Goal: Task Accomplishment & Management: Complete application form

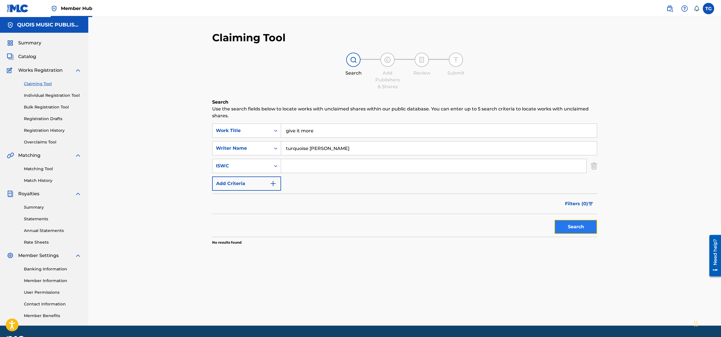
click at [565, 227] on button "Search" at bounding box center [576, 227] width 43 height 14
click at [269, 182] on button "Add Criteria" at bounding box center [246, 184] width 69 height 14
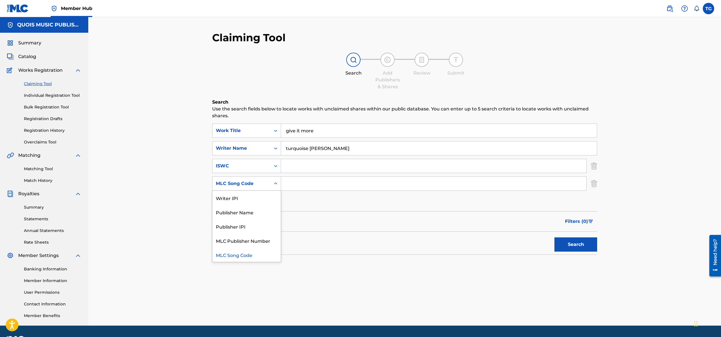
click at [278, 184] on icon "Search Form" at bounding box center [276, 184] width 6 height 6
click at [276, 165] on icon "Search Form" at bounding box center [276, 166] width 6 height 6
click at [254, 180] on div "Writer IPI" at bounding box center [247, 180] width 68 height 14
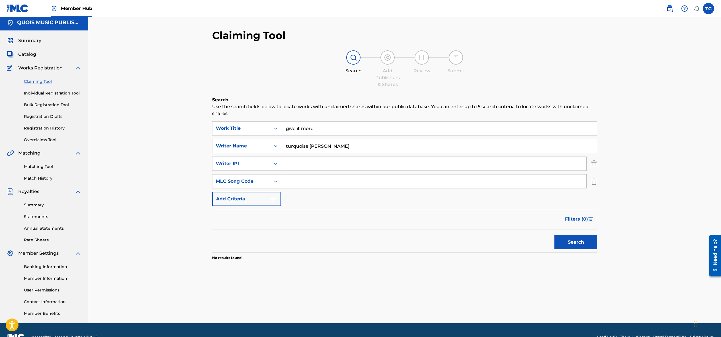
scroll to position [3, 0]
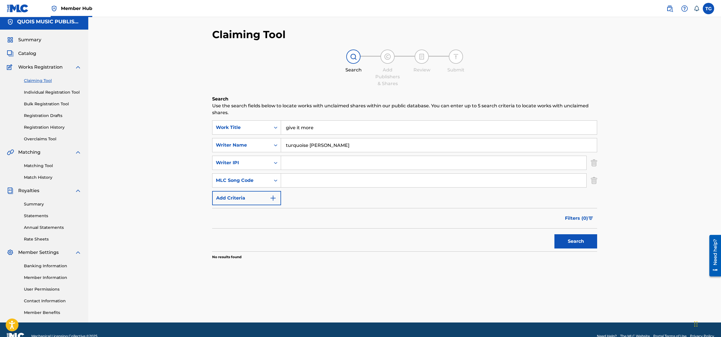
click at [291, 161] on input "Search Form" at bounding box center [433, 163] width 305 height 14
paste input "00564785899"
type input "00564785899"
click at [274, 180] on icon "Search Form" at bounding box center [275, 181] width 3 height 2
click at [249, 209] on div "Publisher Name" at bounding box center [247, 209] width 68 height 14
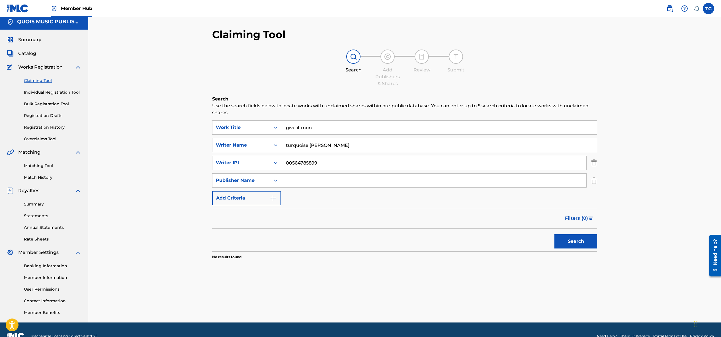
click at [291, 182] on input "Search Form" at bounding box center [433, 181] width 305 height 14
type input "Quois Music Publishing Inc"
click at [272, 198] on img "Search Form" at bounding box center [273, 198] width 7 height 7
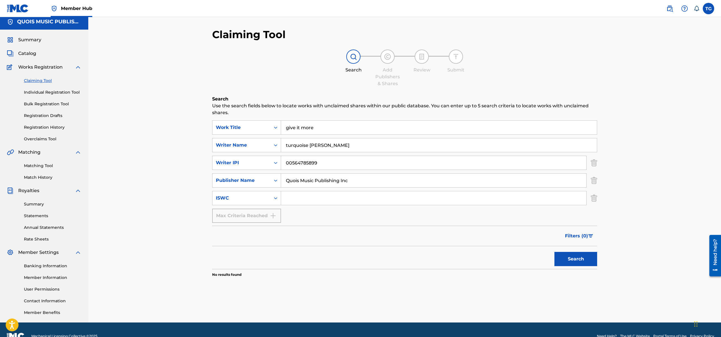
click at [272, 198] on div "Search Form" at bounding box center [276, 198] width 10 height 10
click at [264, 228] on div "Publisher IPI" at bounding box center [247, 227] width 68 height 14
click at [291, 199] on input "Search Form" at bounding box center [433, 198] width 305 height 14
paste input "01204380792"
type input "01204380792"
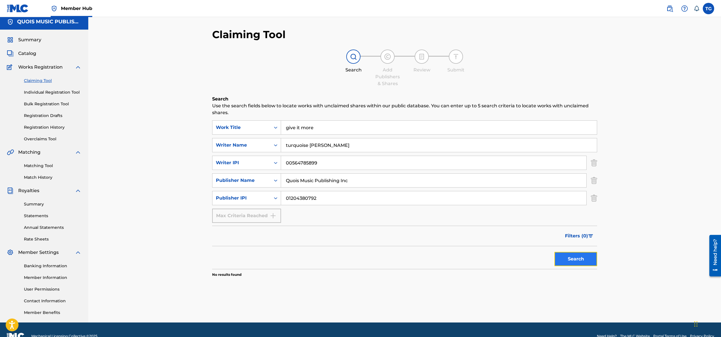
click at [577, 258] on button "Search" at bounding box center [576, 259] width 43 height 14
click at [60, 92] on link "Individual Registration Tool" at bounding box center [53, 92] width 58 height 6
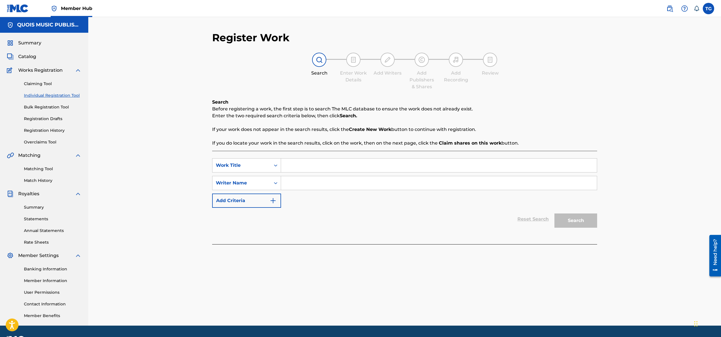
click at [290, 165] on input "Search Form" at bounding box center [439, 166] width 316 height 14
type input "Give It More"
click at [291, 187] on input "Search Form" at bounding box center [439, 183] width 316 height 14
type input "Turquoise [PERSON_NAME]"
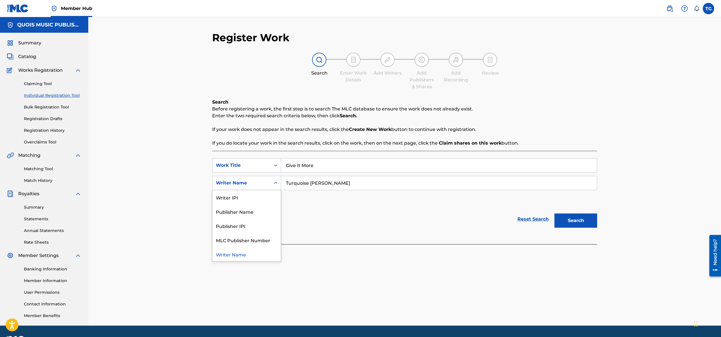
click at [276, 183] on icon "Search Form" at bounding box center [275, 183] width 3 height 2
click at [256, 257] on div "Writer Name" at bounding box center [247, 254] width 68 height 14
click at [276, 181] on icon "Search Form" at bounding box center [276, 183] width 6 height 6
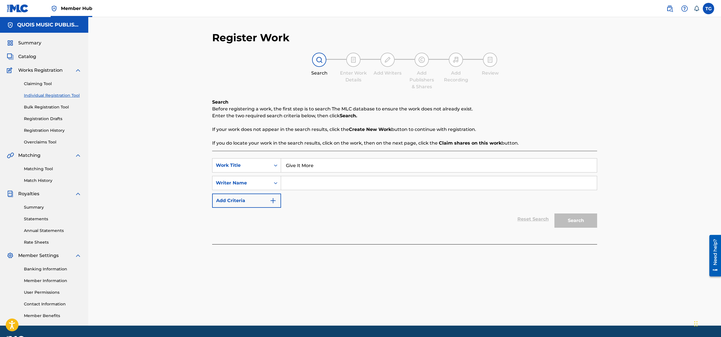
click at [291, 180] on input "Search Form" at bounding box center [439, 183] width 316 height 14
type input "Turquoise [PERSON_NAME]"
click at [272, 201] on img "Search Form" at bounding box center [273, 200] width 7 height 7
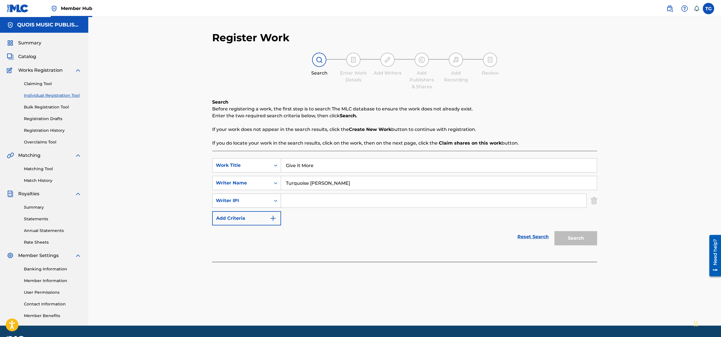
click at [272, 200] on div "Search Form" at bounding box center [276, 201] width 10 height 10
click at [234, 257] on div "Writer IPI" at bounding box center [247, 258] width 68 height 14
click at [291, 201] on input "Search Form" at bounding box center [433, 201] width 305 height 14
paste input "00564785899"
type input "00564785899"
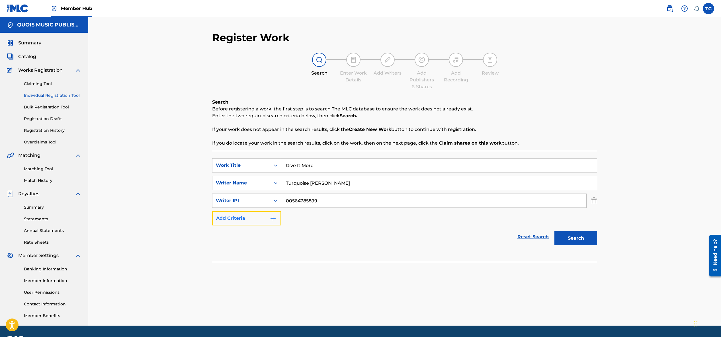
click at [271, 217] on img "Search Form" at bounding box center [273, 218] width 7 height 7
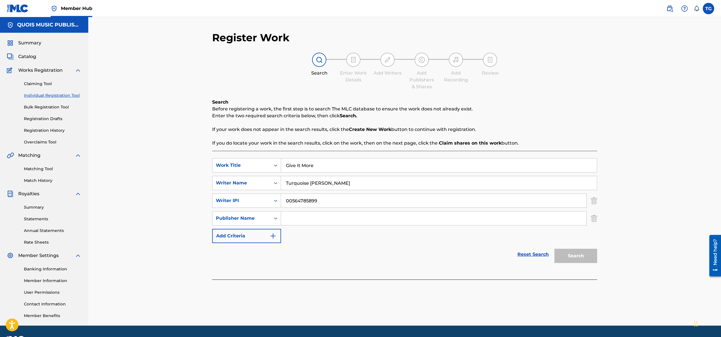
click at [290, 217] on input "Search Form" at bounding box center [433, 219] width 305 height 14
type input "Quois Music Publishing Inc."
click at [276, 235] on img "Search Form" at bounding box center [273, 236] width 7 height 7
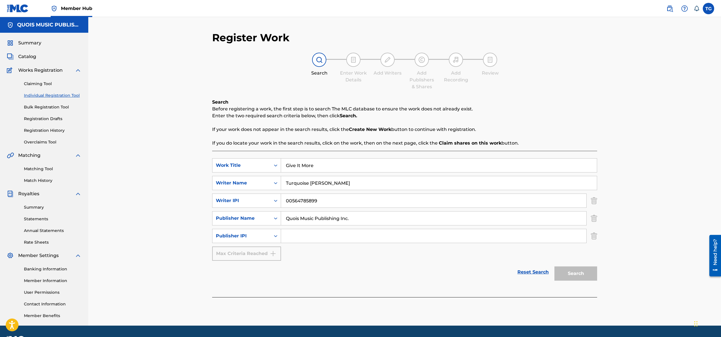
click at [286, 235] on input "Search Form" at bounding box center [433, 236] width 305 height 14
paste input "01204380792"
type input "01204380792"
click at [264, 254] on div "Max Criteria Reached" at bounding box center [246, 254] width 69 height 14
click at [576, 273] on button "Search" at bounding box center [576, 274] width 43 height 14
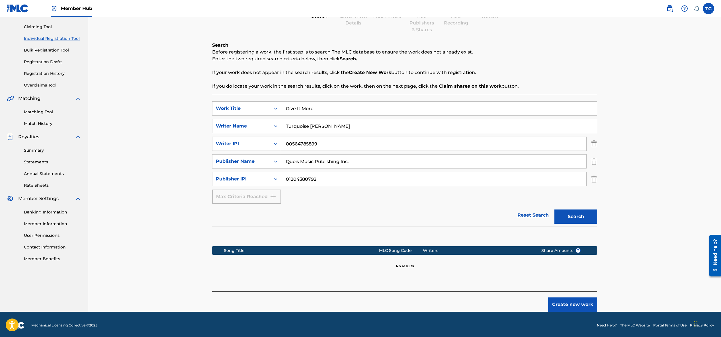
scroll to position [59, 0]
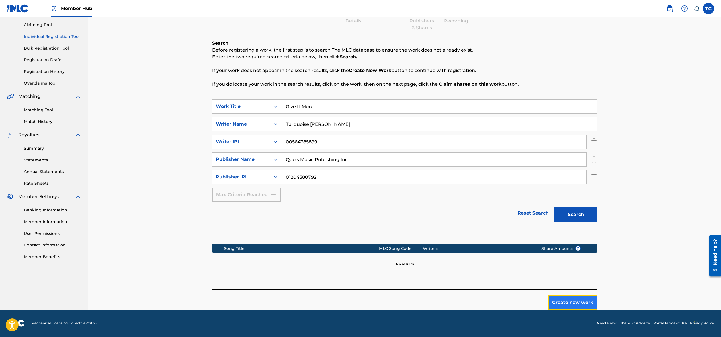
click at [559, 303] on button "Create new work" at bounding box center [573, 303] width 49 height 14
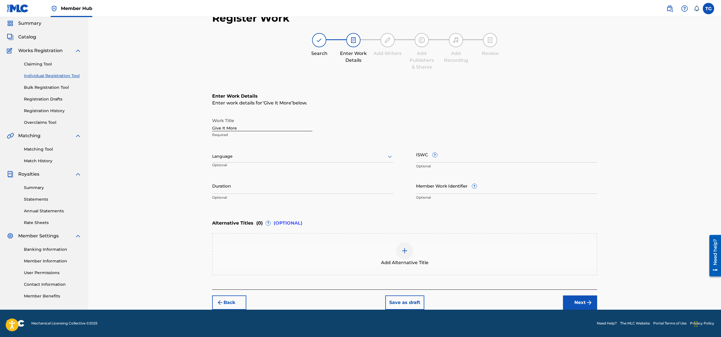
scroll to position [19, 0]
click at [343, 159] on div at bounding box center [302, 156] width 181 height 7
click at [329, 170] on div "English" at bounding box center [303, 169] width 181 height 13
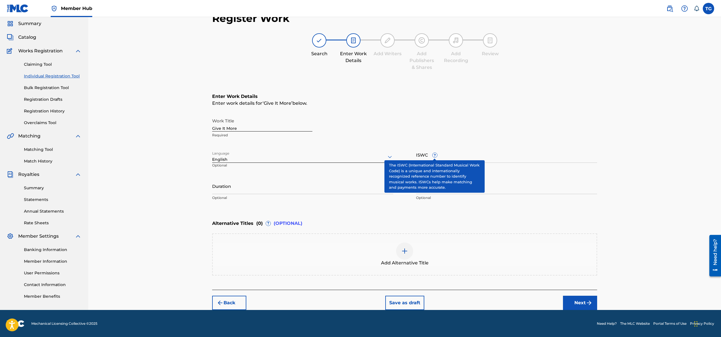
click at [435, 154] on span "?" at bounding box center [435, 155] width 5 height 5
click at [435, 154] on input "ISWC ?" at bounding box center [506, 155] width 181 height 16
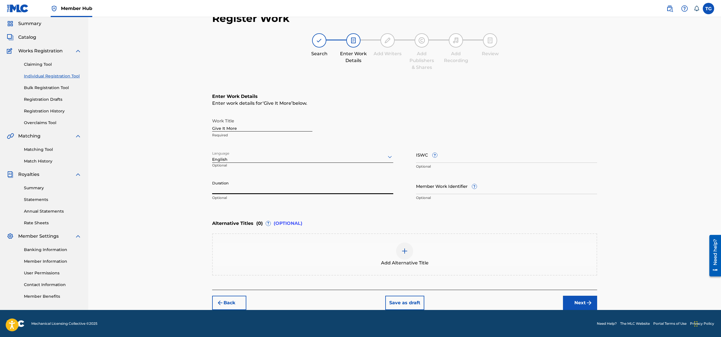
click at [235, 188] on input "Duration" at bounding box center [302, 186] width 181 height 16
type input "02:55"
click at [364, 221] on div "Alternative Titles ( 0 ) ? (OPTIONAL)" at bounding box center [404, 223] width 385 height 13
click at [580, 303] on button "Next" at bounding box center [580, 303] width 34 height 14
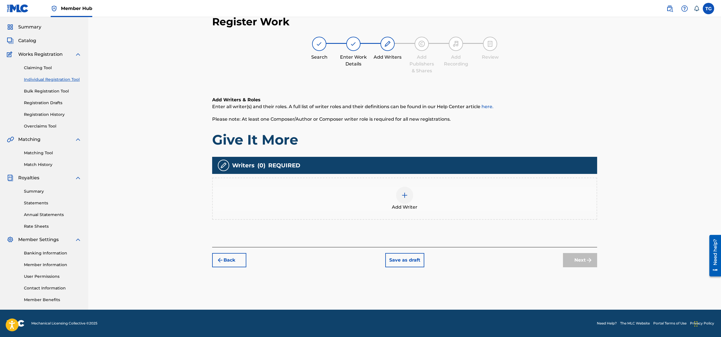
scroll to position [16, 0]
click at [404, 199] on img at bounding box center [404, 195] width 7 height 7
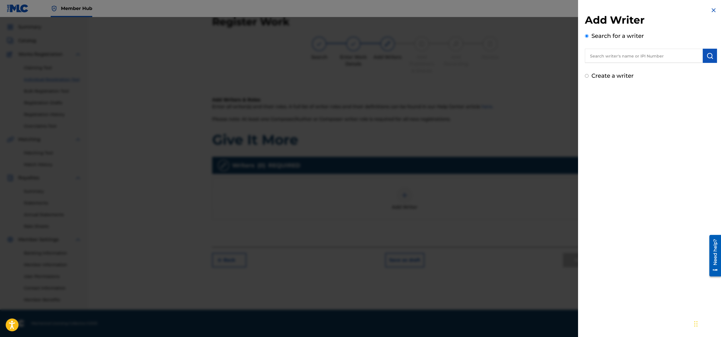
click at [653, 58] on input "text" at bounding box center [644, 56] width 118 height 14
click at [658, 70] on div "turquoise [PERSON_NAME]" at bounding box center [644, 69] width 118 height 10
type input "turquoise [PERSON_NAME]"
click at [707, 56] on img "submit" at bounding box center [710, 55] width 7 height 7
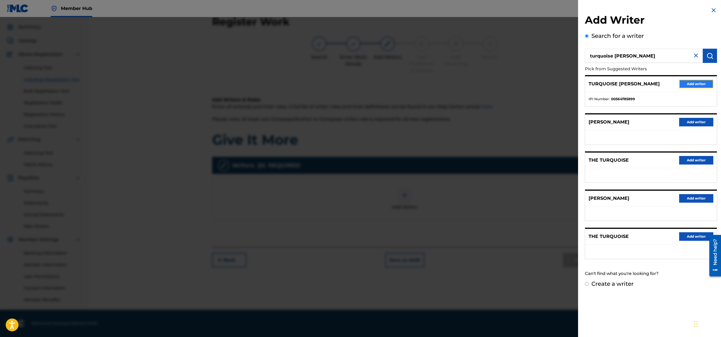
click at [685, 84] on button "Add writer" at bounding box center [697, 84] width 34 height 9
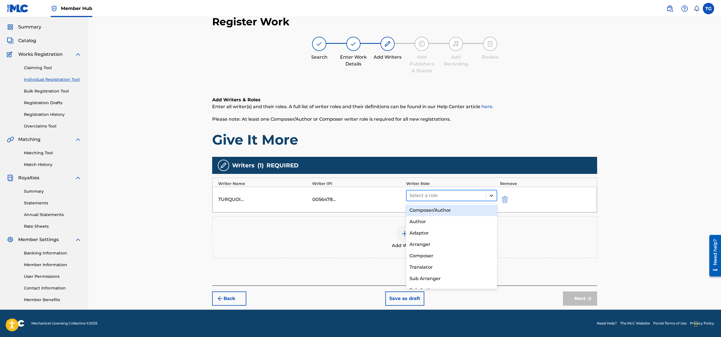
click at [491, 195] on icon at bounding box center [492, 196] width 6 height 6
click at [447, 210] on div "Composer/Author" at bounding box center [451, 210] width 91 height 11
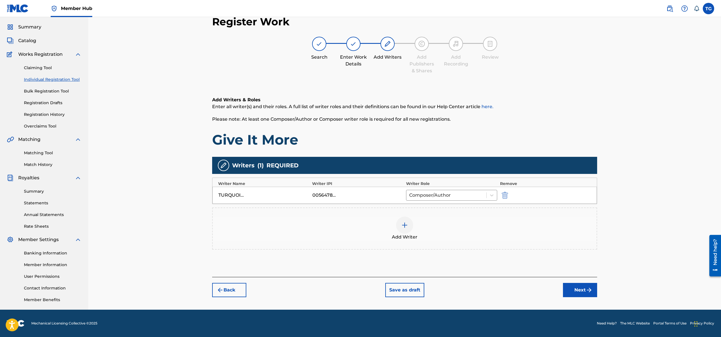
click at [404, 225] on img at bounding box center [404, 225] width 7 height 7
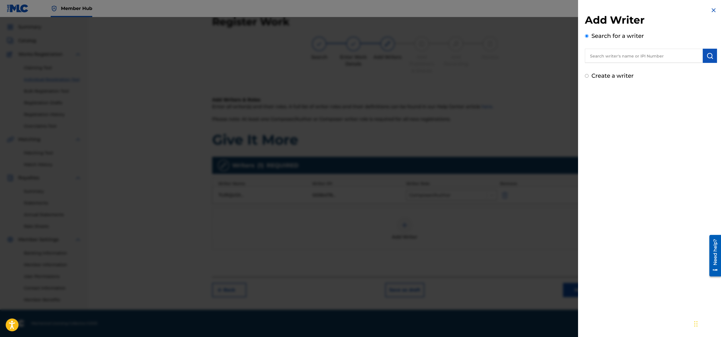
click at [625, 58] on input "text" at bounding box center [644, 56] width 118 height 14
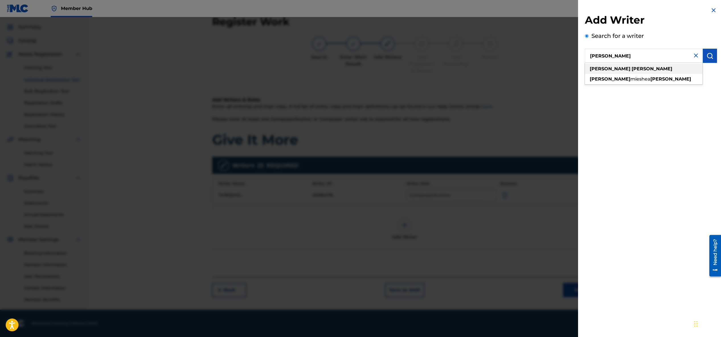
type input "[PERSON_NAME]"
click at [633, 70] on div "[PERSON_NAME]" at bounding box center [644, 69] width 118 height 10
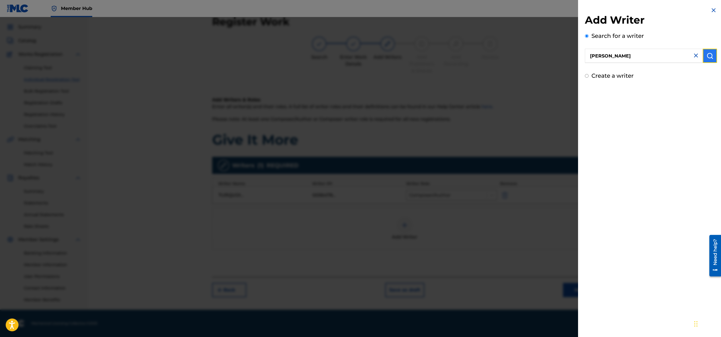
click at [711, 57] on img "submit" at bounding box center [710, 55] width 7 height 7
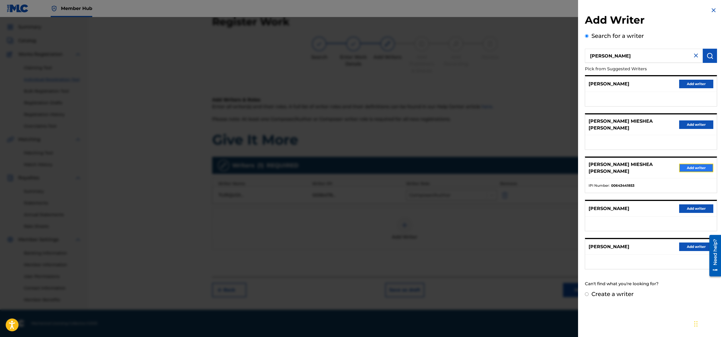
click at [688, 164] on button "Add writer" at bounding box center [697, 168] width 34 height 9
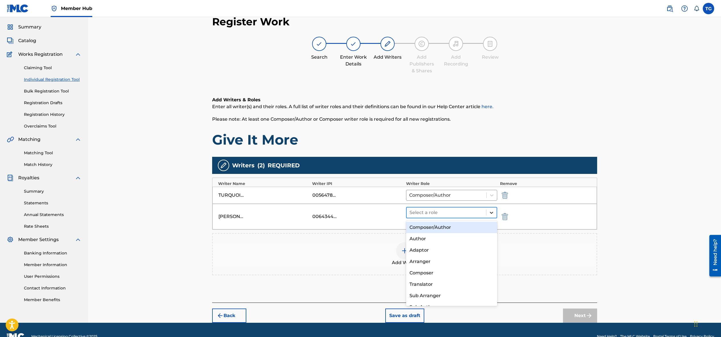
click at [491, 213] on icon at bounding box center [491, 213] width 3 height 2
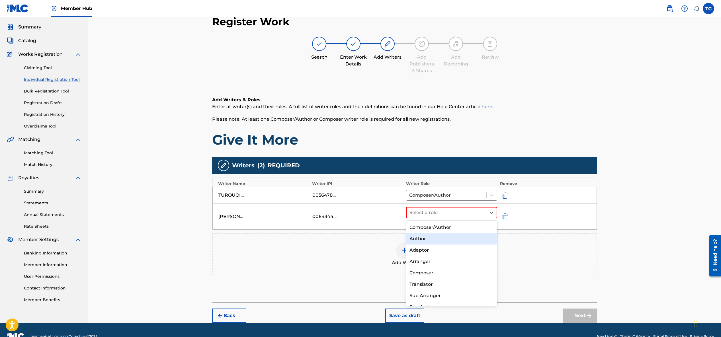
click at [441, 240] on div "Author" at bounding box center [451, 238] width 91 height 11
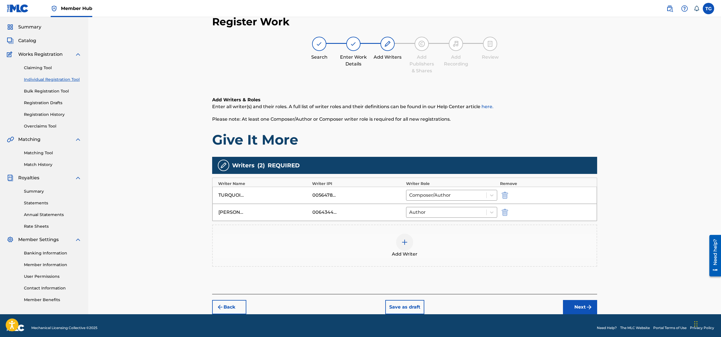
click at [405, 241] on img at bounding box center [404, 242] width 7 height 7
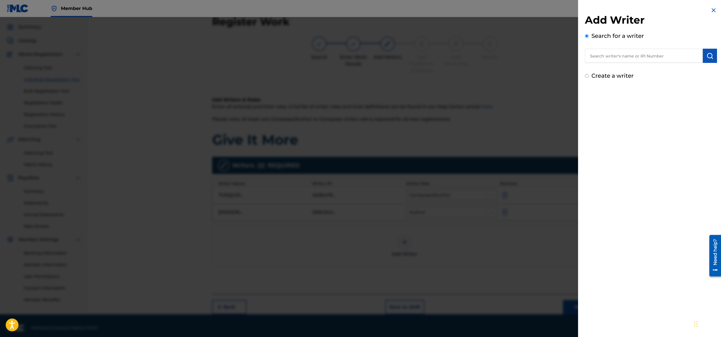
click at [615, 58] on input "text" at bounding box center [644, 56] width 118 height 14
type input "terrace revies"
click at [618, 71] on strong "revies" at bounding box center [615, 68] width 15 height 5
click at [711, 54] on img "submit" at bounding box center [710, 55] width 7 height 7
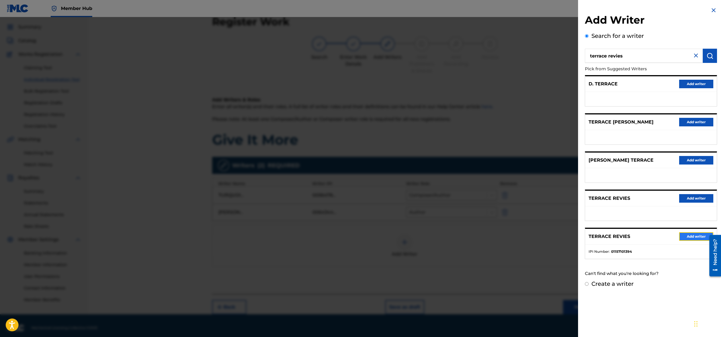
click at [685, 236] on button "Add writer" at bounding box center [697, 237] width 34 height 9
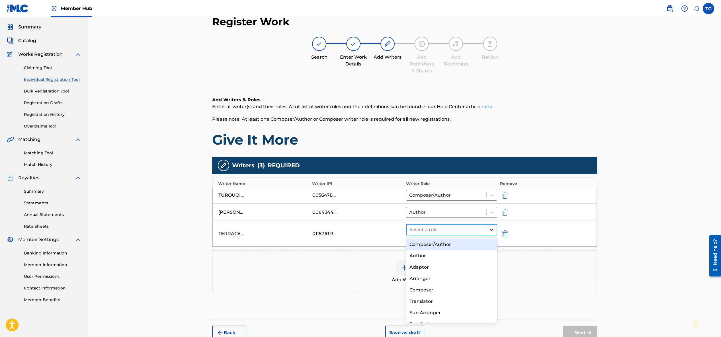
click at [487, 229] on div at bounding box center [492, 230] width 10 height 10
click at [456, 256] on div "Author" at bounding box center [451, 255] width 91 height 11
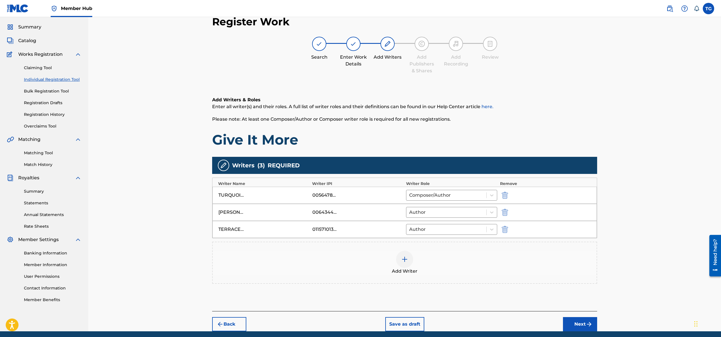
click at [403, 260] on img at bounding box center [404, 259] width 7 height 7
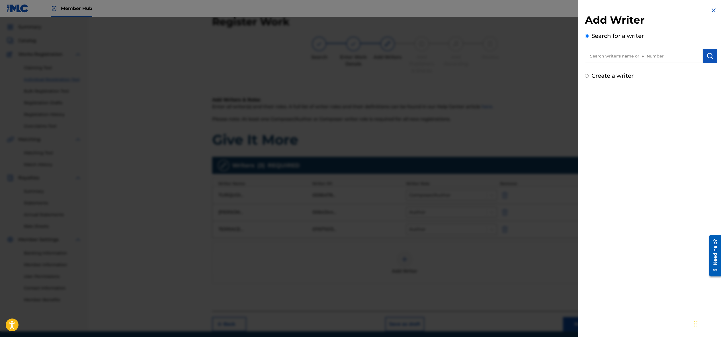
click at [622, 56] on input "text" at bounding box center [644, 56] width 118 height 14
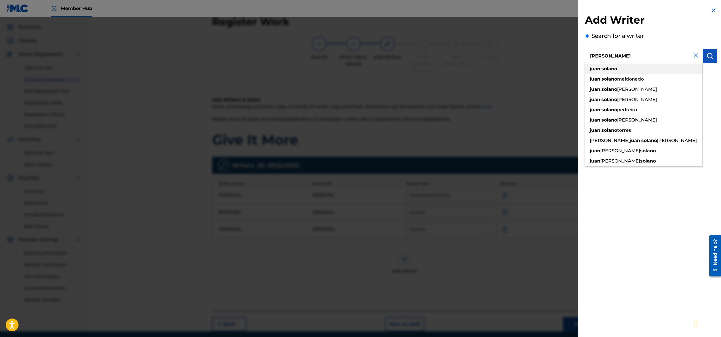
click at [619, 73] on div "[PERSON_NAME]" at bounding box center [644, 69] width 118 height 10
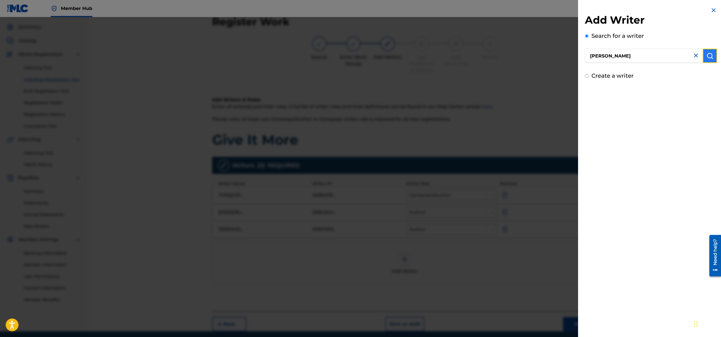
click at [707, 54] on img "submit" at bounding box center [710, 55] width 7 height 7
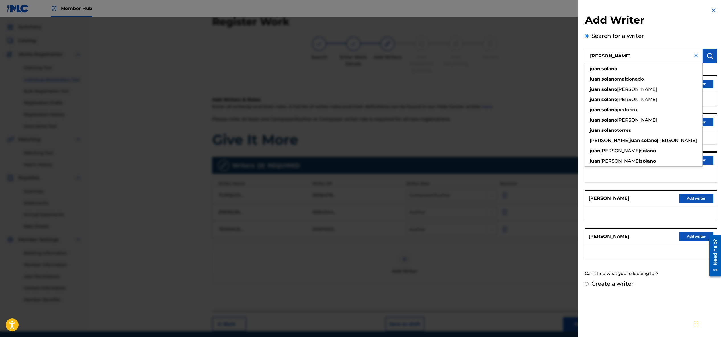
click at [632, 55] on input "[PERSON_NAME]" at bounding box center [644, 56] width 118 height 14
click at [630, 76] on span "maldonado" at bounding box center [630, 78] width 27 height 5
type input "[PERSON_NAME]"
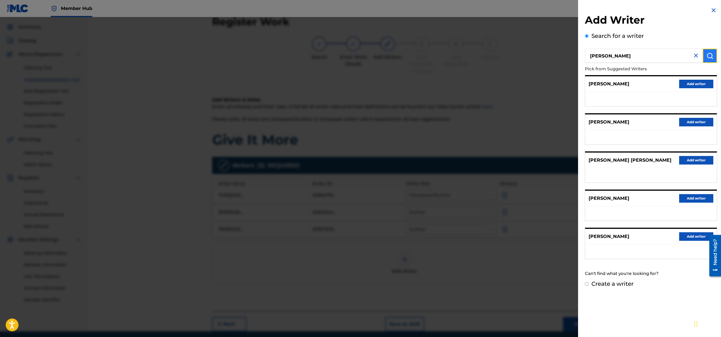
click at [704, 56] on button "submit" at bounding box center [710, 56] width 14 height 14
click at [651, 56] on input "[PERSON_NAME]" at bounding box center [644, 56] width 118 height 14
paste input "371994912"
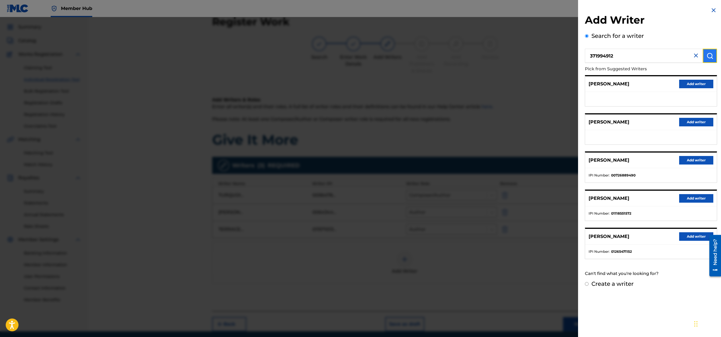
click at [712, 56] on button "submit" at bounding box center [710, 56] width 14 height 14
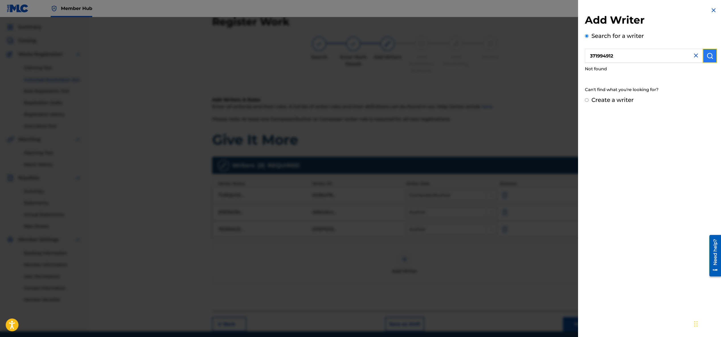
click at [706, 59] on button "submit" at bounding box center [710, 56] width 14 height 14
click at [591, 56] on input "371994912" at bounding box center [644, 56] width 118 height 14
type input "0371994912"
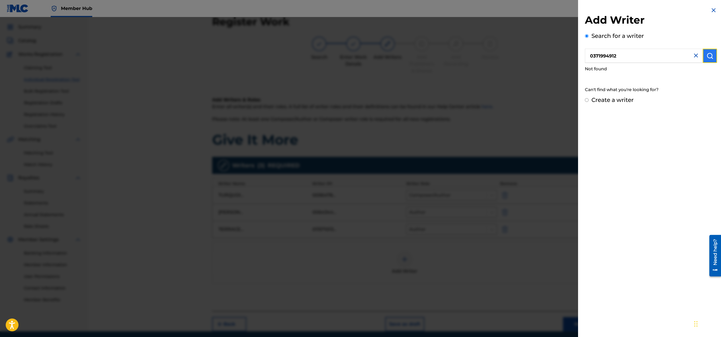
click at [707, 55] on img "submit" at bounding box center [710, 55] width 7 height 7
click at [611, 100] on label "Create a writer" at bounding box center [613, 100] width 42 height 7
radio input "true"
click at [589, 100] on input "Create a writer" at bounding box center [587, 100] width 4 height 4
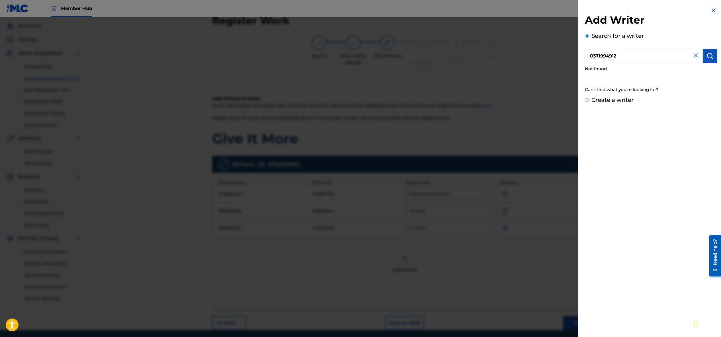
radio input "false"
radio input "true"
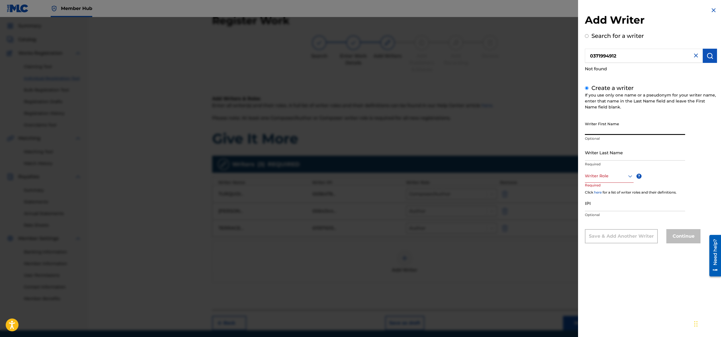
click at [605, 129] on input "Writer First Name" at bounding box center [635, 127] width 100 height 16
type input "[PERSON_NAME]"
click at [609, 156] on input "Writer Last Name" at bounding box center [635, 152] width 100 height 16
type input "[PERSON_NAME]"
click at [613, 176] on div at bounding box center [609, 176] width 49 height 7
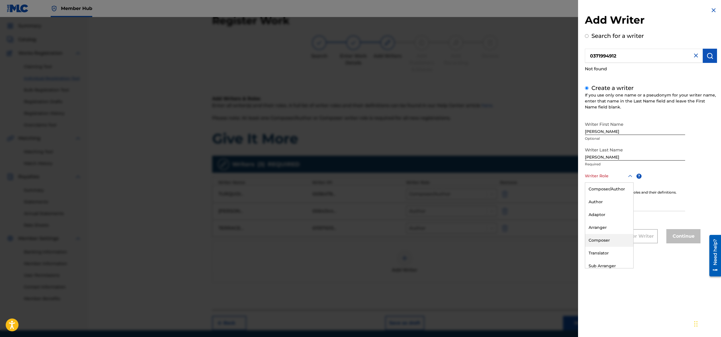
click at [611, 238] on div "Composer" at bounding box center [610, 240] width 48 height 13
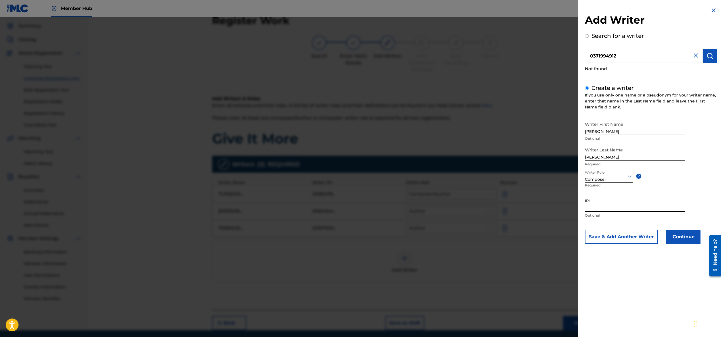
click at [611, 206] on input "IPI" at bounding box center [635, 204] width 100 height 16
paste input "371994912"
type input "371994912"
click at [675, 238] on button "Continue" at bounding box center [684, 237] width 34 height 14
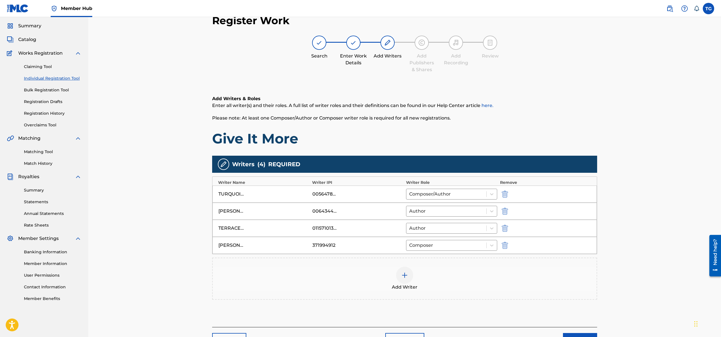
click at [402, 273] on img at bounding box center [404, 275] width 7 height 7
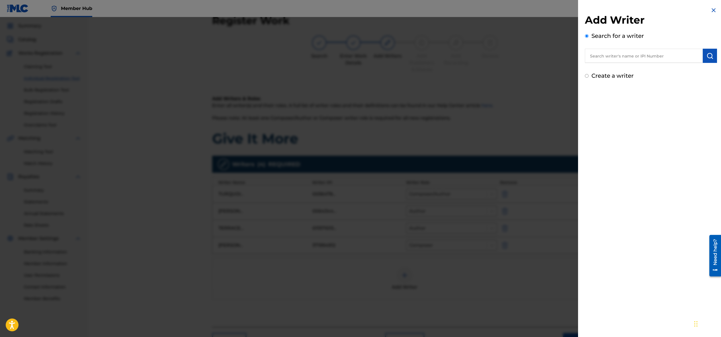
click at [643, 55] on input "text" at bounding box center [644, 56] width 118 height 14
click at [674, 67] on div "[PERSON_NAME] son" at bounding box center [644, 69] width 118 height 10
type input "[PERSON_NAME]"
click at [704, 54] on button "submit" at bounding box center [710, 56] width 14 height 14
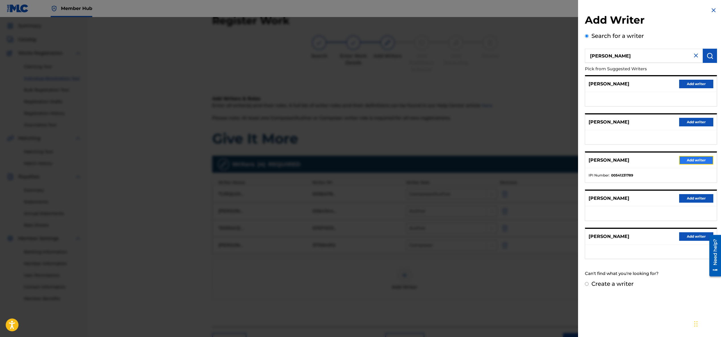
click at [692, 159] on button "Add writer" at bounding box center [697, 160] width 34 height 9
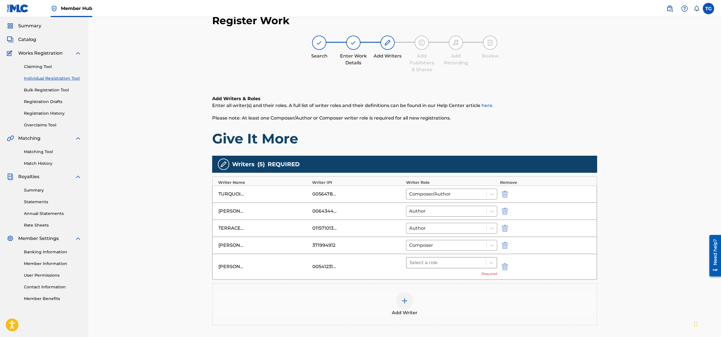
click at [454, 266] on div at bounding box center [447, 263] width 74 height 8
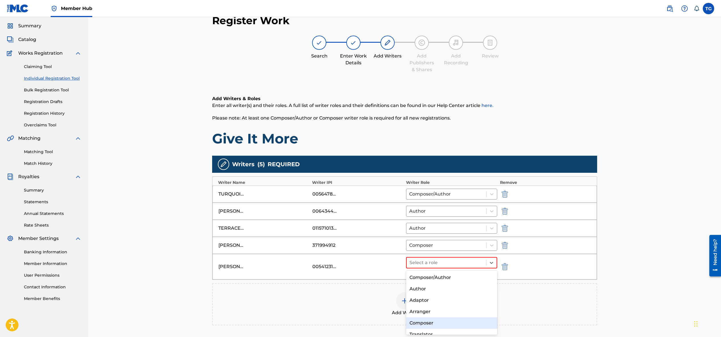
click at [439, 321] on div "Composer" at bounding box center [451, 323] width 91 height 11
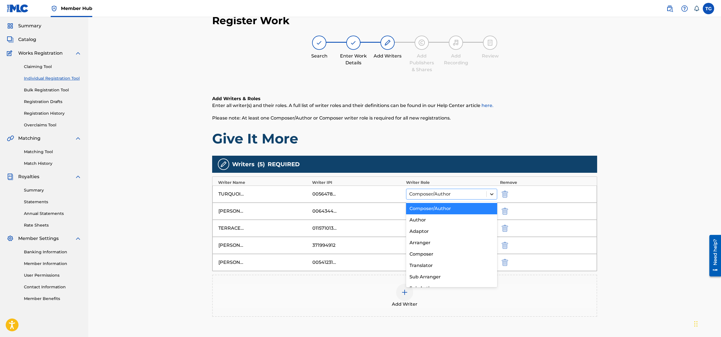
click at [492, 194] on icon at bounding box center [492, 194] width 6 height 6
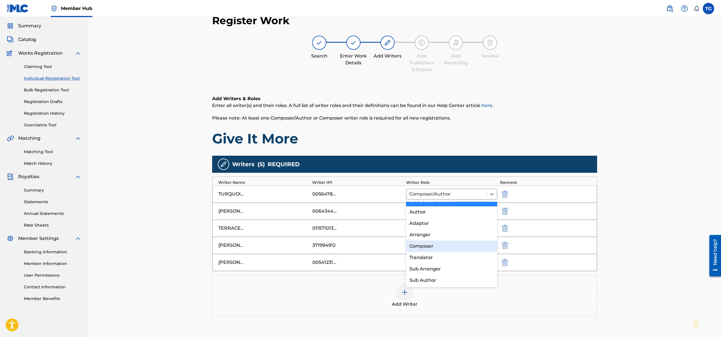
scroll to position [0, 0]
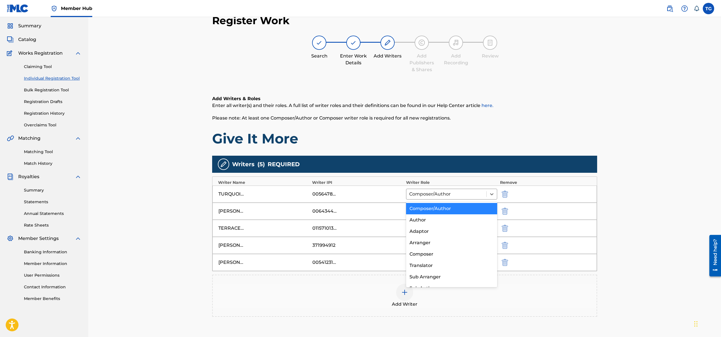
click at [451, 207] on div "Composer/Author" at bounding box center [451, 208] width 91 height 11
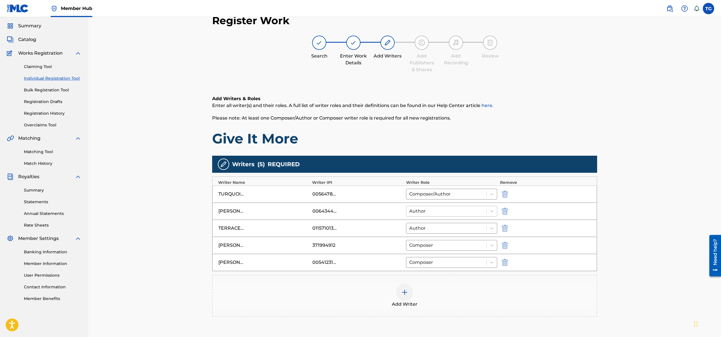
scroll to position [17, 0]
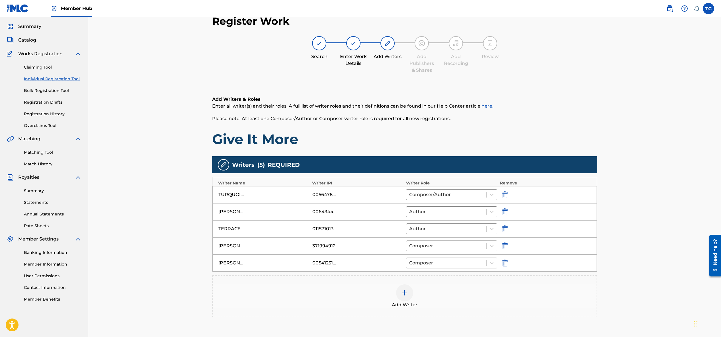
click at [405, 295] on img at bounding box center [404, 293] width 7 height 7
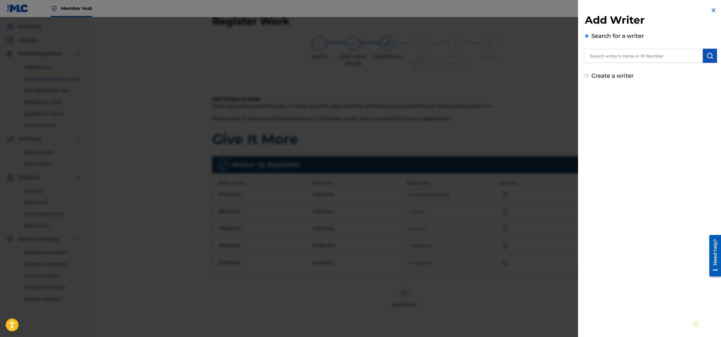
click at [601, 54] on input "text" at bounding box center [644, 56] width 118 height 14
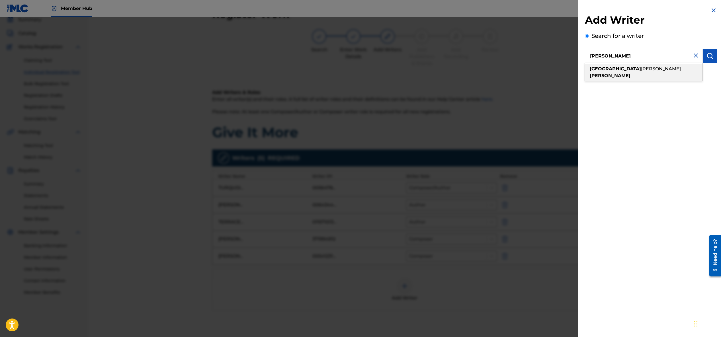
click at [629, 73] on strong "[PERSON_NAME]" at bounding box center [610, 75] width 41 height 5
type input "kenya [PERSON_NAME]"
click at [707, 56] on img "submit" at bounding box center [710, 55] width 7 height 7
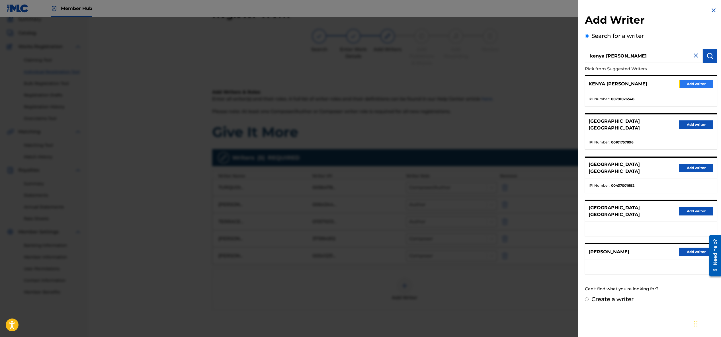
click at [685, 82] on button "Add writer" at bounding box center [697, 84] width 34 height 9
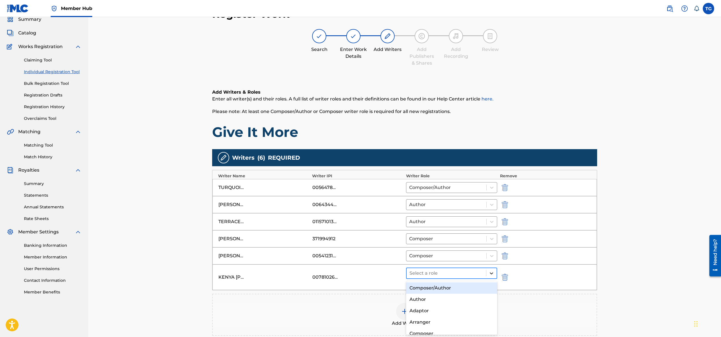
click at [490, 274] on icon at bounding box center [492, 274] width 6 height 6
click at [464, 288] on div "Composer/Author" at bounding box center [451, 288] width 91 height 11
click at [403, 303] on img at bounding box center [404, 303] width 7 height 7
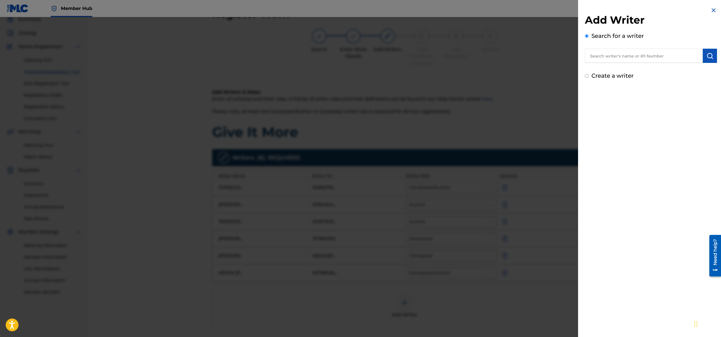
click at [643, 57] on input "text" at bounding box center [644, 56] width 118 height 14
click at [643, 68] on div "[PERSON_NAME]" at bounding box center [644, 69] width 118 height 10
type input "[PERSON_NAME]"
click at [708, 56] on img "submit" at bounding box center [710, 55] width 7 height 7
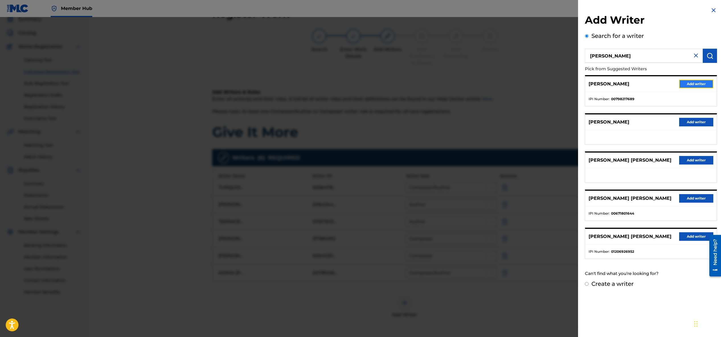
click at [682, 83] on button "Add writer" at bounding box center [697, 84] width 34 height 9
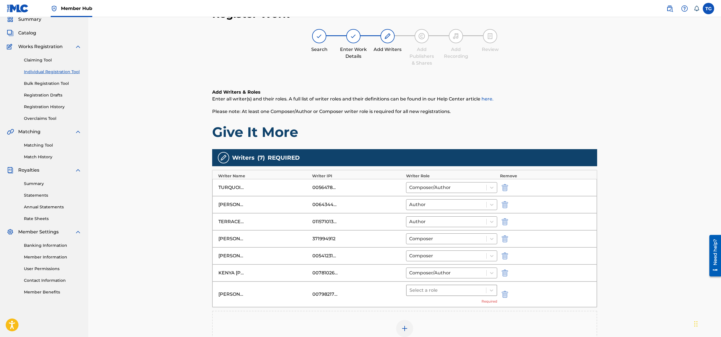
click at [446, 292] on div at bounding box center [447, 291] width 74 height 8
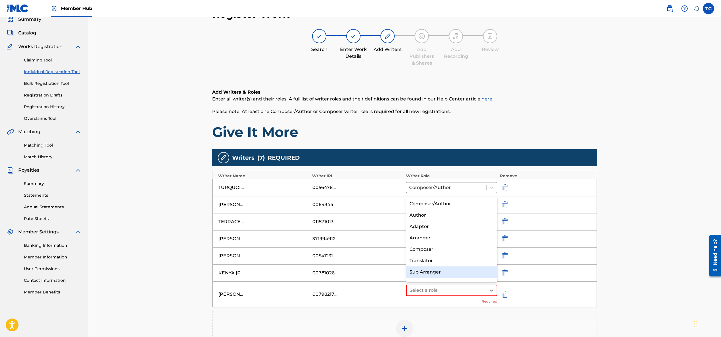
scroll to position [8, 0]
click at [428, 241] on div "Composer" at bounding box center [451, 241] width 91 height 11
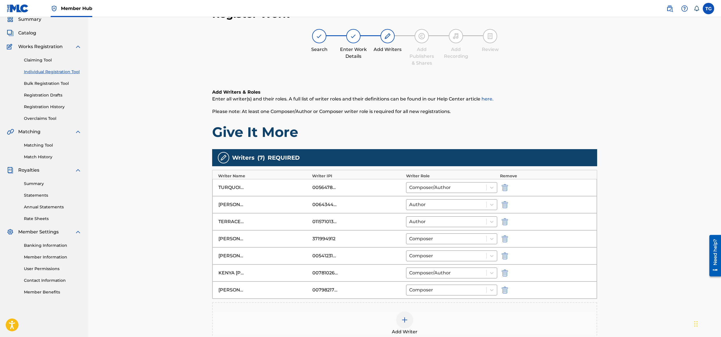
click at [405, 316] on div at bounding box center [404, 320] width 17 height 17
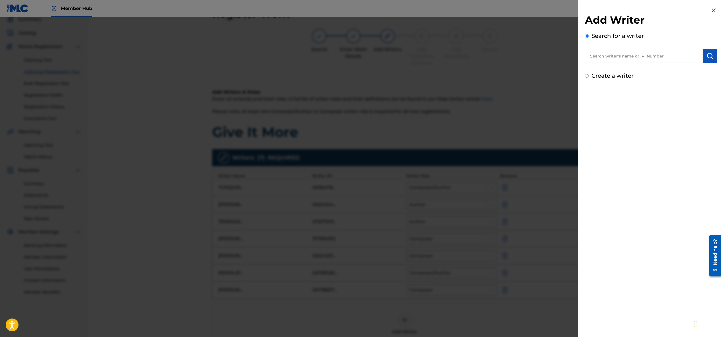
click at [674, 55] on input "text" at bounding box center [644, 56] width 118 height 14
type input "[PERSON_NAME]"
click at [711, 56] on img "submit" at bounding box center [710, 55] width 7 height 7
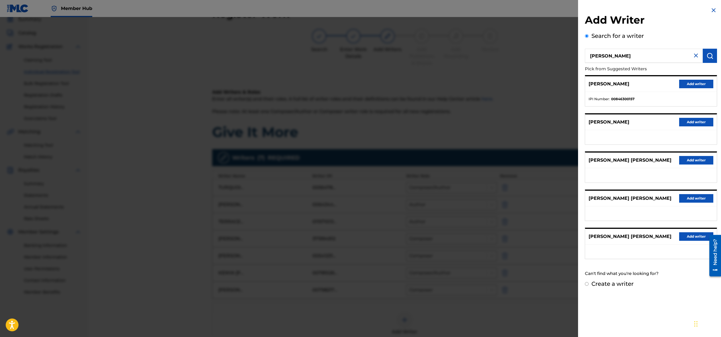
click at [585, 284] on input "Create a writer" at bounding box center [587, 284] width 4 height 4
radio input "false"
radio input "true"
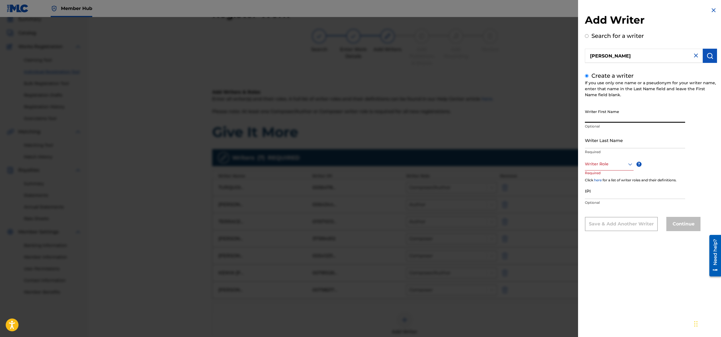
click at [607, 115] on input "Writer First Name" at bounding box center [635, 115] width 100 height 16
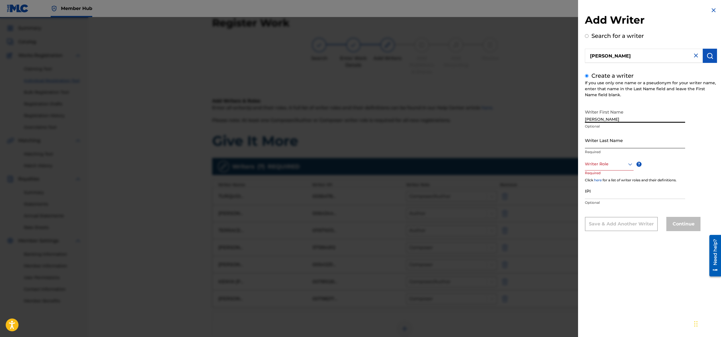
type input "[PERSON_NAME]"
click at [596, 142] on input "Writer Last Name" at bounding box center [635, 140] width 100 height 16
type input "[PERSON_NAME]"
click at [592, 166] on div at bounding box center [609, 164] width 49 height 7
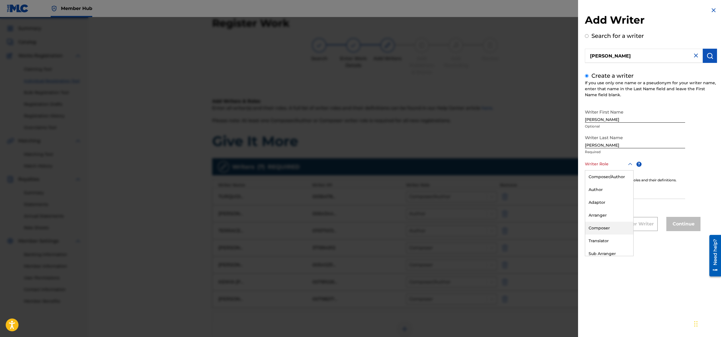
scroll to position [17, 0]
click at [600, 223] on div "Translator" at bounding box center [610, 224] width 48 height 13
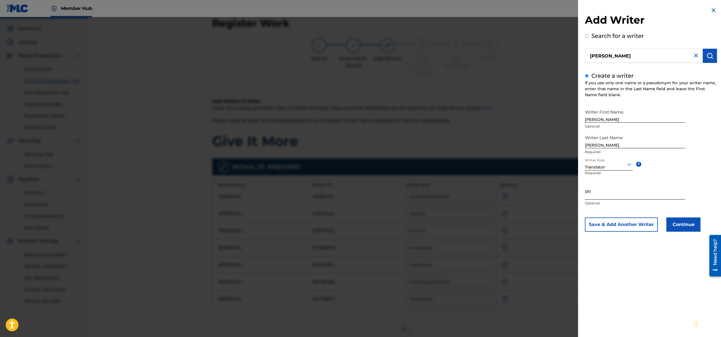
click at [629, 189] on input "IPI" at bounding box center [635, 192] width 100 height 16
paste input "01304777159"
type input "01304777159"
click at [680, 225] on button "Continue" at bounding box center [684, 225] width 34 height 14
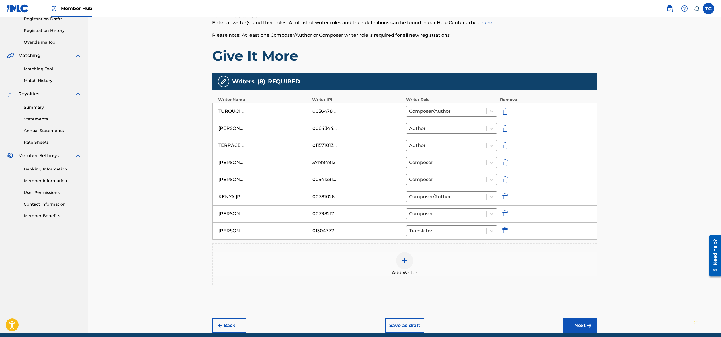
scroll to position [102, 0]
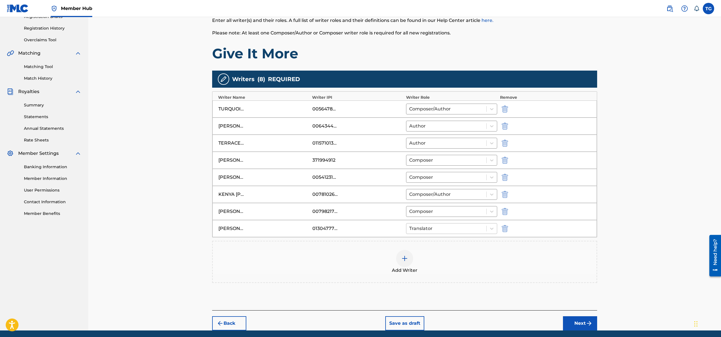
click at [478, 228] on div at bounding box center [446, 229] width 74 height 8
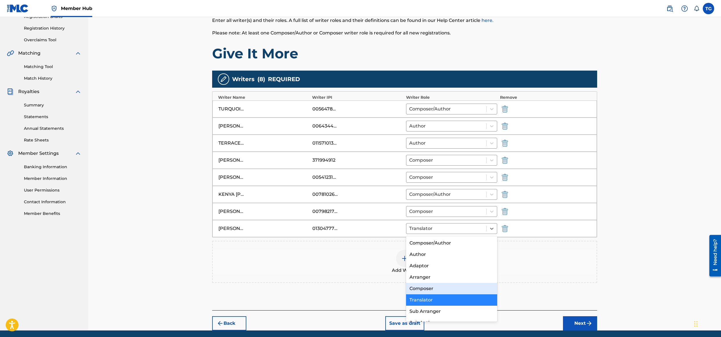
click at [454, 291] on div "Composer" at bounding box center [451, 288] width 91 height 11
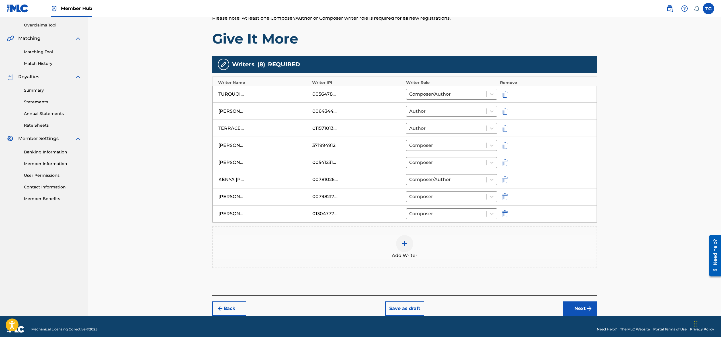
scroll to position [123, 0]
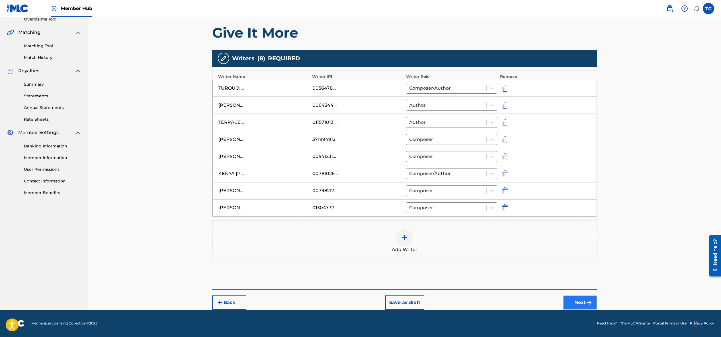
click at [580, 303] on button "Next" at bounding box center [580, 303] width 34 height 14
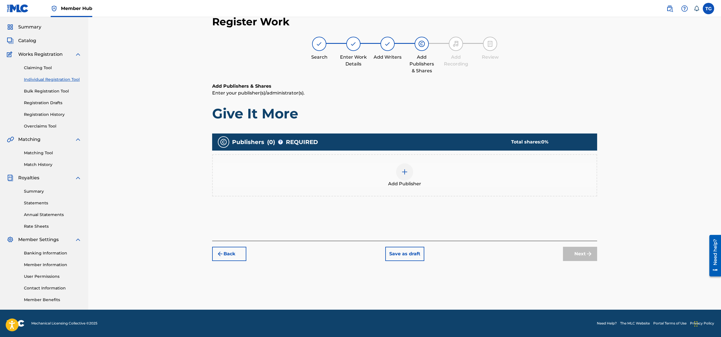
click at [404, 173] on img at bounding box center [404, 172] width 7 height 7
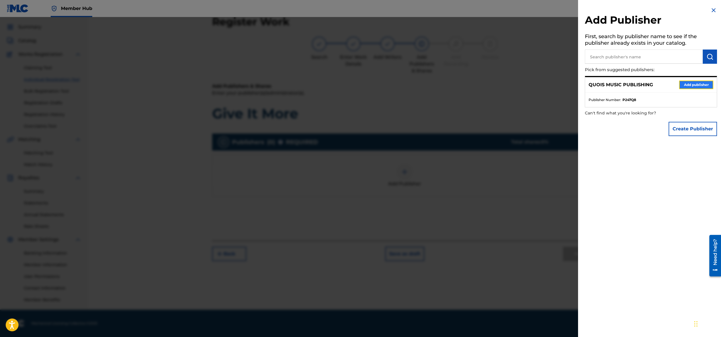
click at [685, 84] on button "Add publisher" at bounding box center [697, 85] width 34 height 9
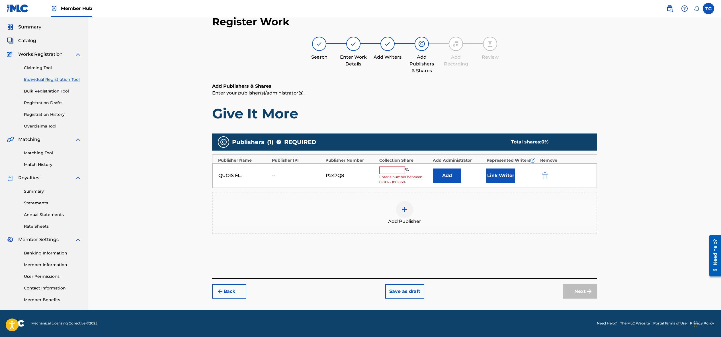
click at [398, 171] on input "text" at bounding box center [393, 170] width 26 height 7
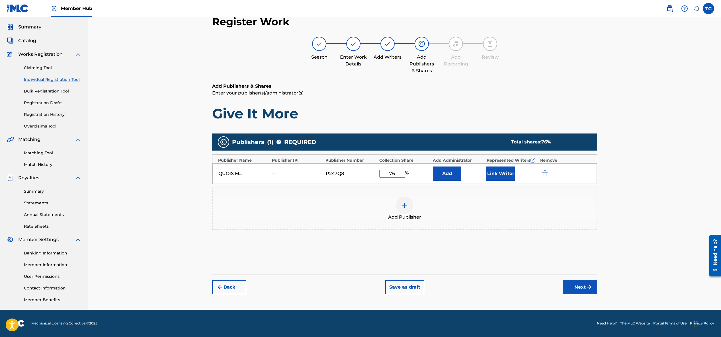
type input "76"
click at [404, 204] on img at bounding box center [404, 205] width 7 height 7
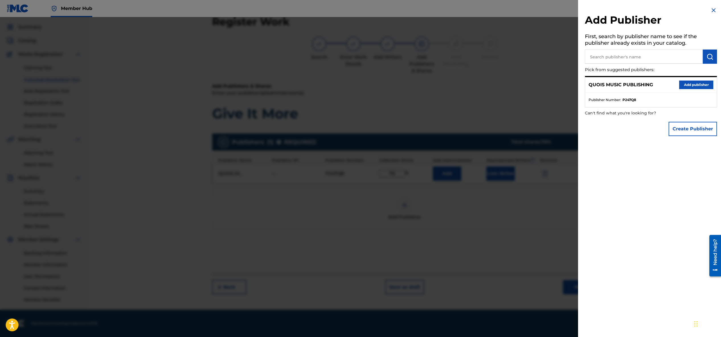
click at [602, 57] on input "text" at bounding box center [644, 57] width 118 height 14
click at [710, 55] on img "submit" at bounding box center [710, 56] width 7 height 7
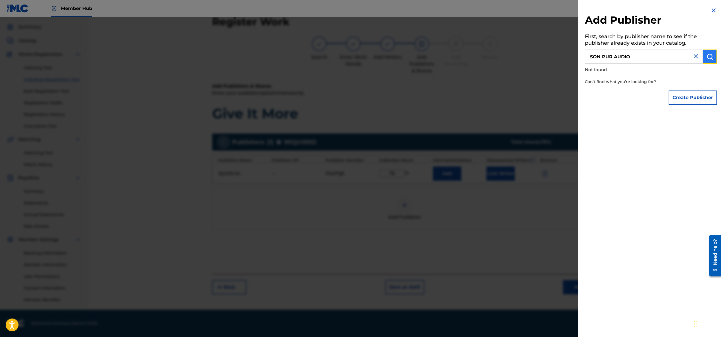
click at [710, 55] on img "submit" at bounding box center [710, 56] width 7 height 7
click at [627, 58] on input "SON PUR AUDIO" at bounding box center [644, 57] width 118 height 14
drag, startPoint x: 629, startPoint y: 57, endPoint x: 613, endPoint y: 58, distance: 16.3
click at [613, 58] on input "SON PUR AUDIO" at bounding box center [644, 57] width 118 height 14
type input "SON PUR"
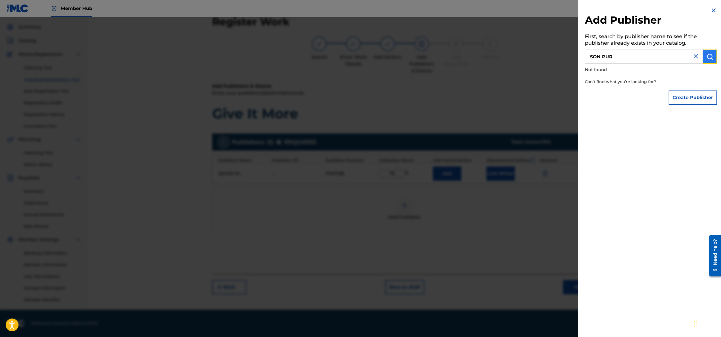
click at [707, 58] on img "submit" at bounding box center [710, 56] width 7 height 7
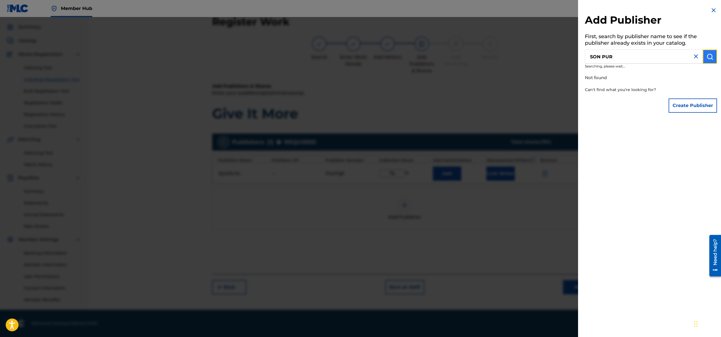
click at [707, 58] on img "submit" at bounding box center [710, 56] width 7 height 7
click at [689, 100] on button "Create Publisher" at bounding box center [693, 98] width 48 height 14
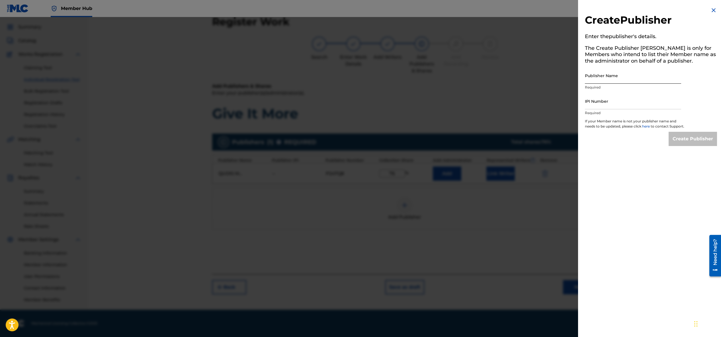
click at [613, 79] on input "Publisher Name" at bounding box center [633, 76] width 96 height 16
type input "SON PUR AUDIO"
click at [609, 103] on input "IPI Number" at bounding box center [633, 101] width 96 height 16
paste input "01111651508"
type input "01111651508"
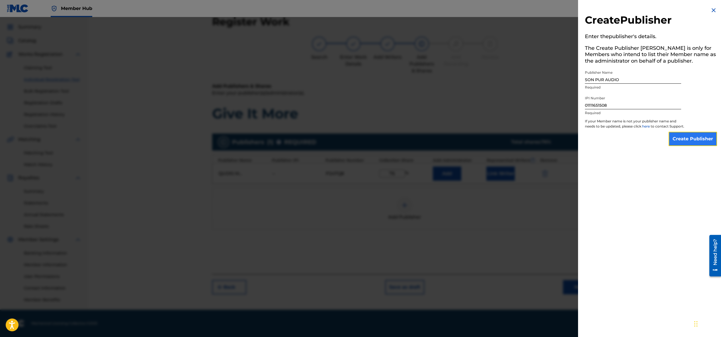
click at [690, 144] on input "Create Publisher" at bounding box center [693, 139] width 48 height 14
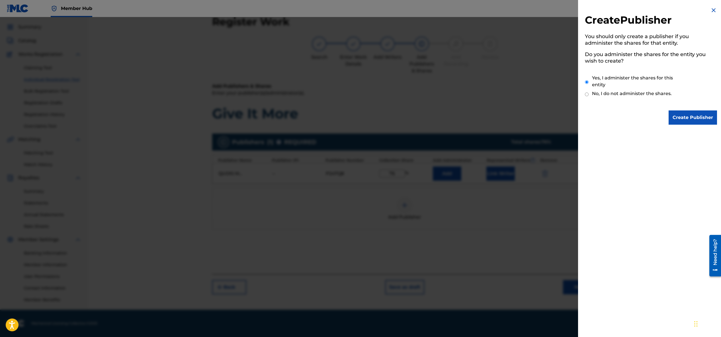
click at [603, 93] on label "No, I do not administer the shares." at bounding box center [632, 93] width 80 height 7
click at [589, 93] on input "No, I do not administer the shares." at bounding box center [587, 94] width 4 height 5
radio input "true"
click at [704, 116] on input "Create Publisher" at bounding box center [693, 118] width 48 height 14
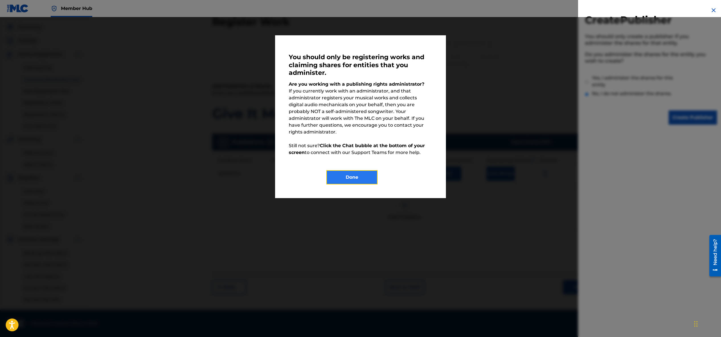
click at [366, 170] on button "Done" at bounding box center [352, 177] width 51 height 14
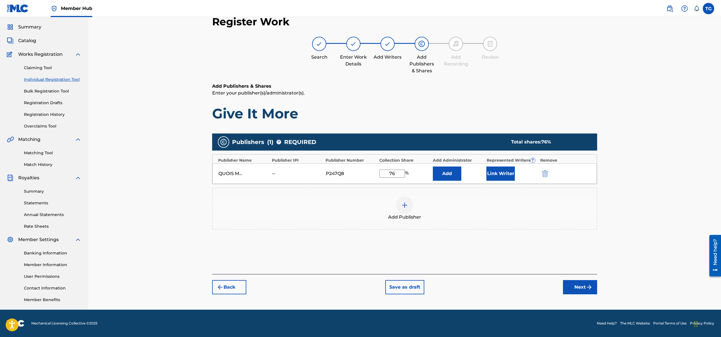
click at [406, 207] on img at bounding box center [404, 205] width 7 height 7
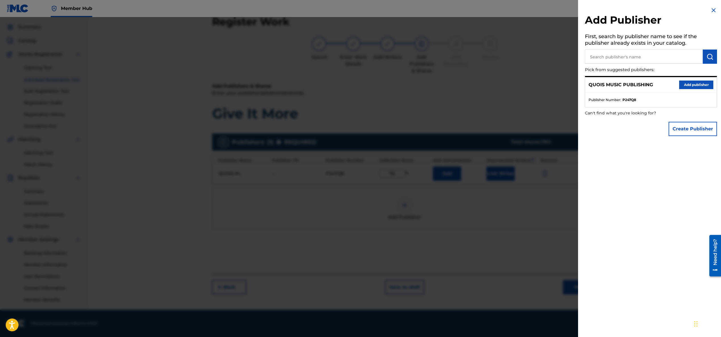
click at [637, 57] on input "text" at bounding box center [644, 57] width 118 height 14
click at [692, 130] on button "Create Publisher" at bounding box center [693, 129] width 48 height 14
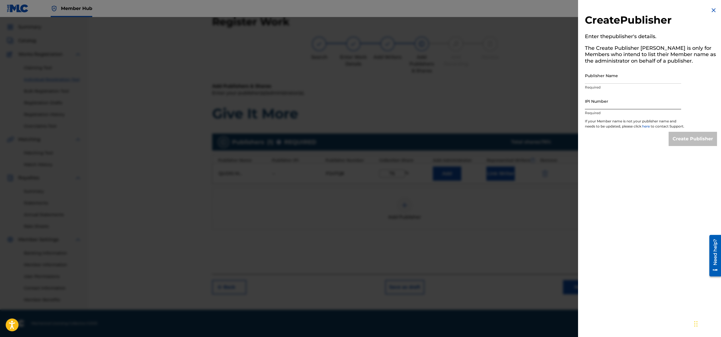
click at [628, 105] on input "IPI Number" at bounding box center [633, 101] width 96 height 16
type input "01111651508"
click at [607, 79] on input "Publisher Name" at bounding box center [633, 76] width 96 height 16
type input "SON PUR AUDIO"
click at [683, 141] on input "Create Publisher" at bounding box center [693, 139] width 48 height 14
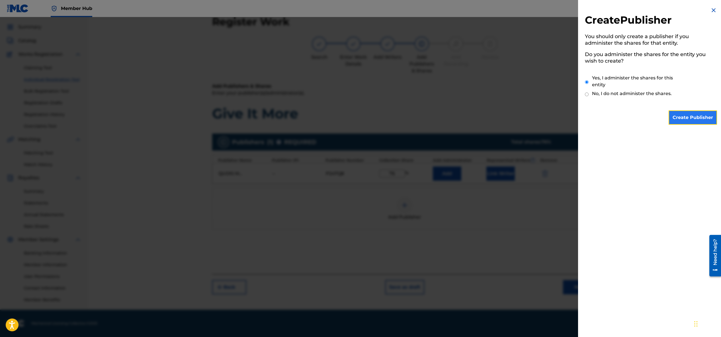
click at [684, 117] on input "Create Publisher" at bounding box center [693, 118] width 48 height 14
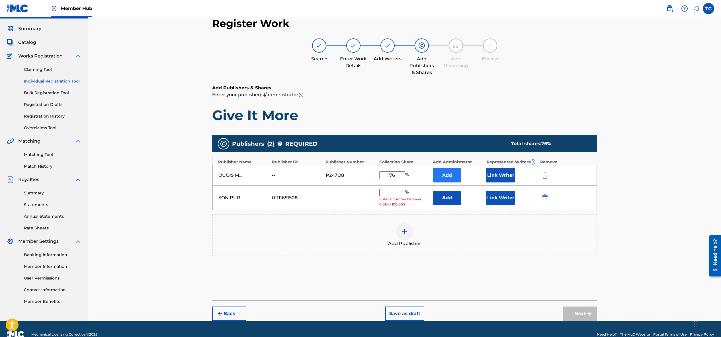
scroll to position [5, 0]
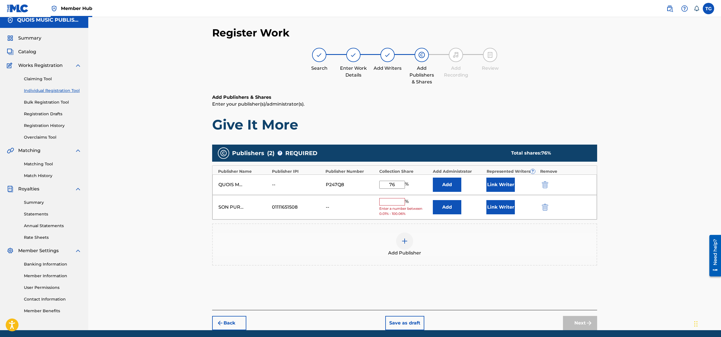
click at [393, 200] on input "text" at bounding box center [393, 201] width 26 height 7
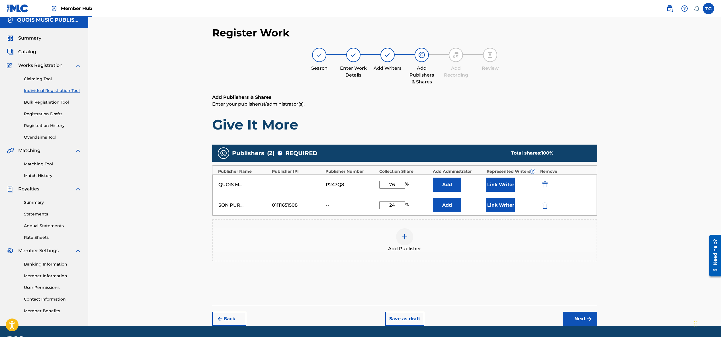
type input "24"
click at [448, 227] on div "Add Publisher" at bounding box center [404, 240] width 385 height 42
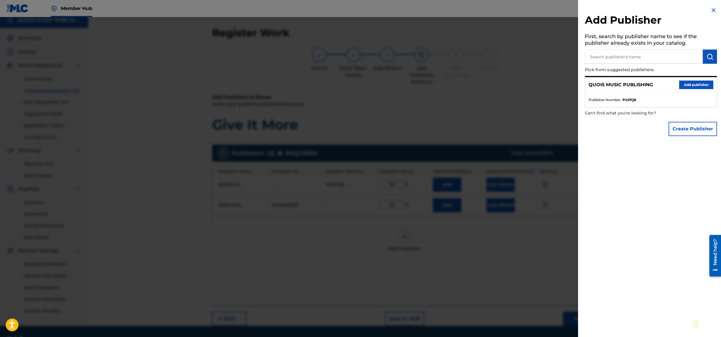
click at [713, 8] on img at bounding box center [714, 10] width 7 height 7
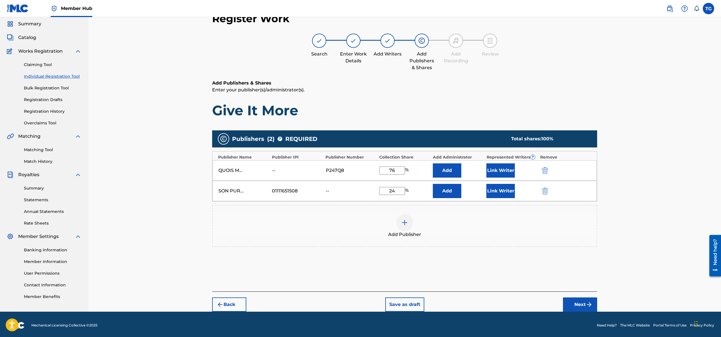
scroll to position [21, 0]
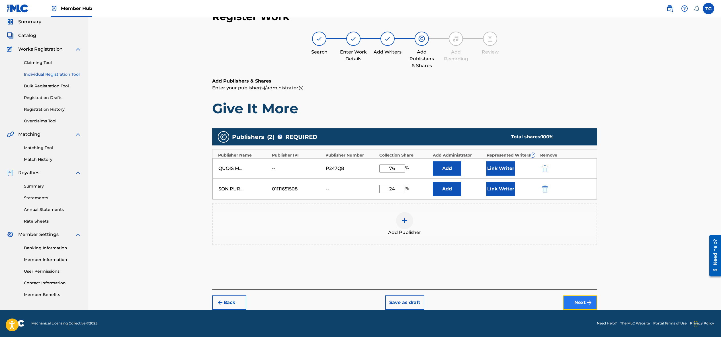
click at [580, 303] on button "Next" at bounding box center [580, 303] width 34 height 14
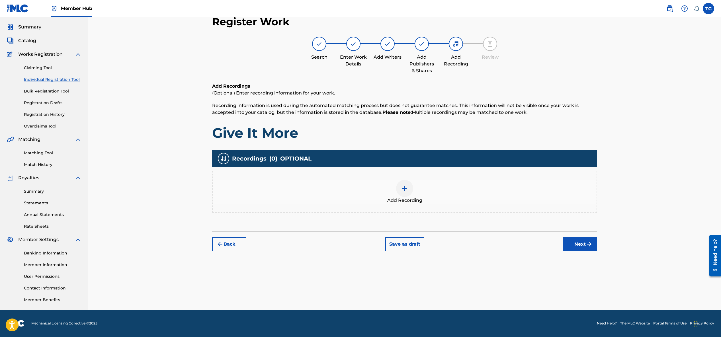
click at [405, 189] on img at bounding box center [404, 188] width 7 height 7
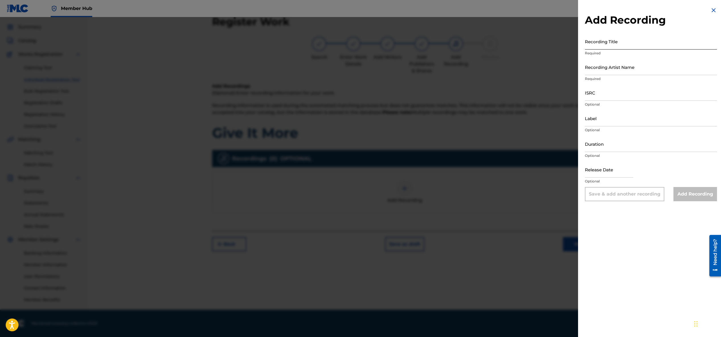
click at [593, 43] on input "Recording Title" at bounding box center [651, 41] width 132 height 16
type input "GIVE IT MORE"
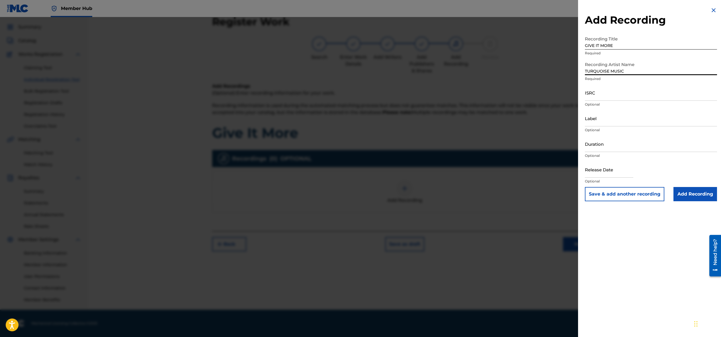
type input "TURQUOISE MUSIC"
paste input "QT5XE2500001"
type input "QT5XE2500001"
click at [602, 122] on input "Label" at bounding box center [651, 118] width 132 height 16
click at [597, 144] on input "Duration" at bounding box center [651, 144] width 132 height 16
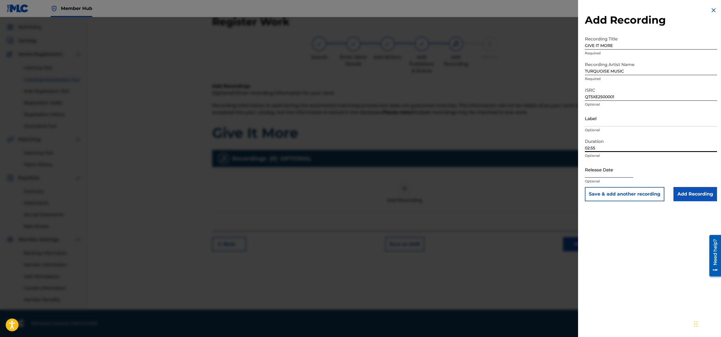
type input "02:55"
select select "8"
select select "2025"
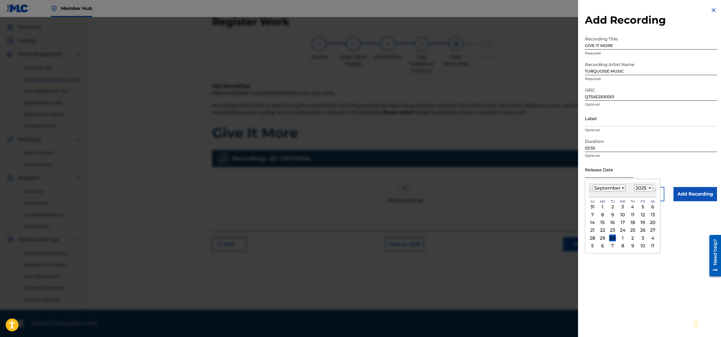
click at [603, 172] on input "text" at bounding box center [609, 170] width 48 height 16
click at [591, 189] on span "Previous Month" at bounding box center [591, 191] width 0 height 9
select select "7"
click at [634, 230] on div "21" at bounding box center [633, 230] width 7 height 7
type input "[DATE]"
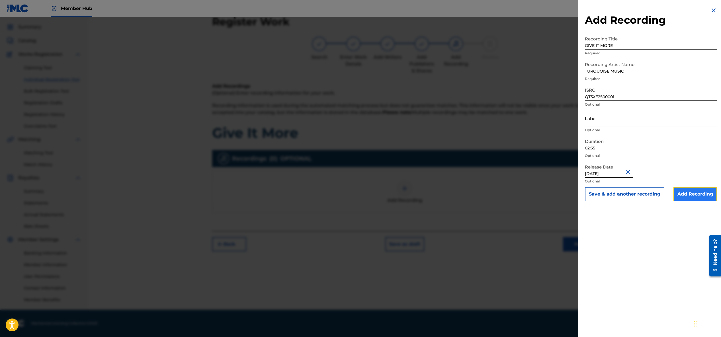
click at [701, 195] on input "Add Recording" at bounding box center [696, 194] width 44 height 14
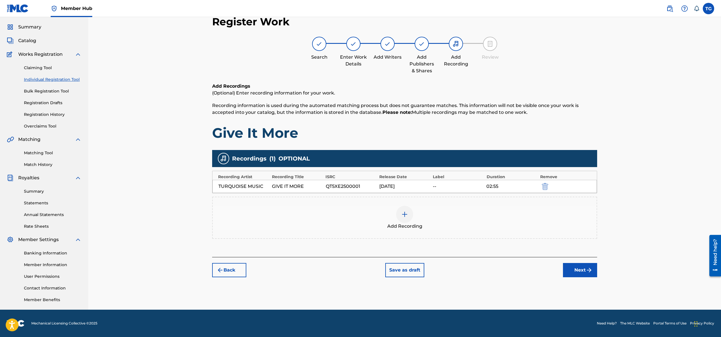
click at [404, 214] on img at bounding box center [404, 214] width 7 height 7
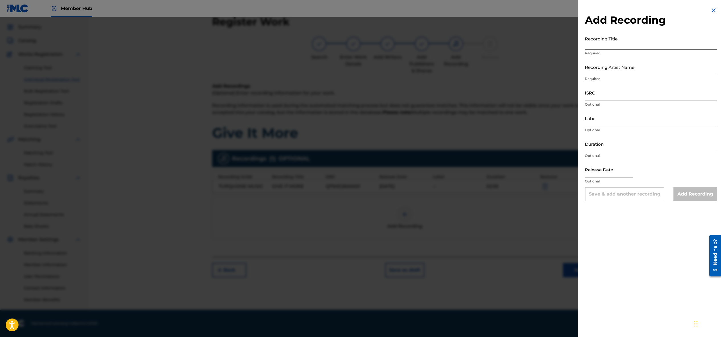
click at [608, 45] on input "Recording Title" at bounding box center [651, 41] width 132 height 16
type input "GIVE IT MORE (ACAPELLA)"
click at [602, 73] on input "Recording Artist Name" at bounding box center [651, 67] width 132 height 16
type input "TURQUOISE MUSIC"
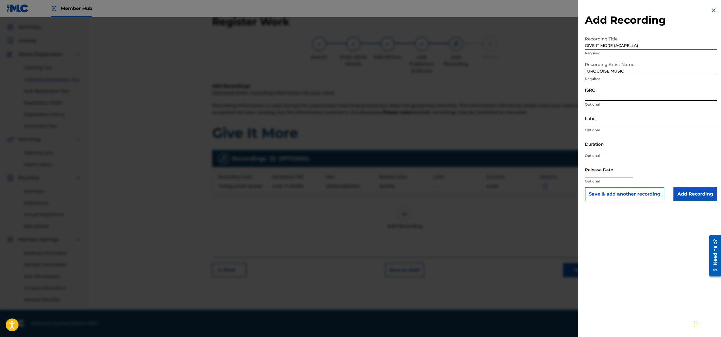
click at [607, 95] on input "ISRC" at bounding box center [651, 93] width 132 height 16
type input "QT5XE2500004"
click at [599, 148] on input "Duration" at bounding box center [651, 144] width 132 height 16
type input "02:55"
click at [610, 172] on input "text" at bounding box center [609, 170] width 48 height 16
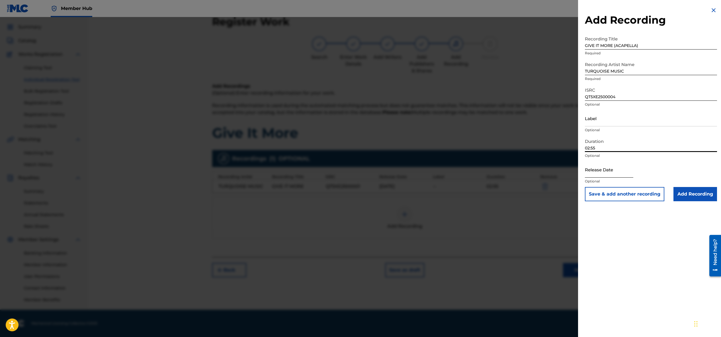
select select "8"
select select "2025"
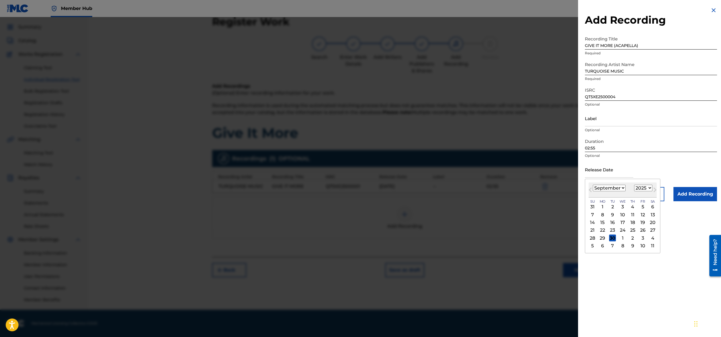
type input "[DATE]"
select select "7"
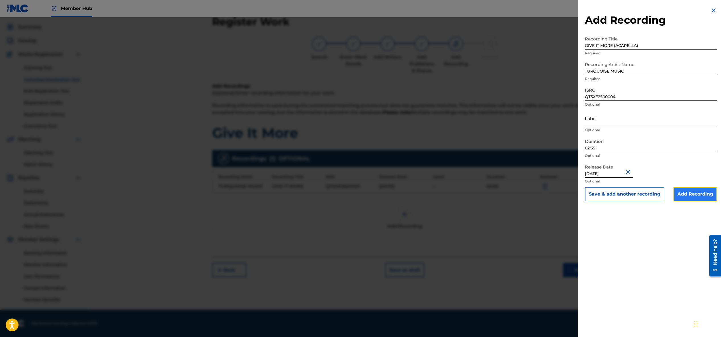
click at [692, 193] on input "Add Recording" at bounding box center [696, 194] width 44 height 14
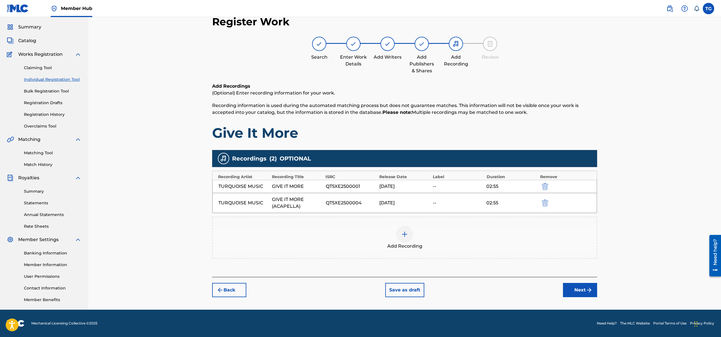
click at [403, 234] on img at bounding box center [404, 234] width 7 height 7
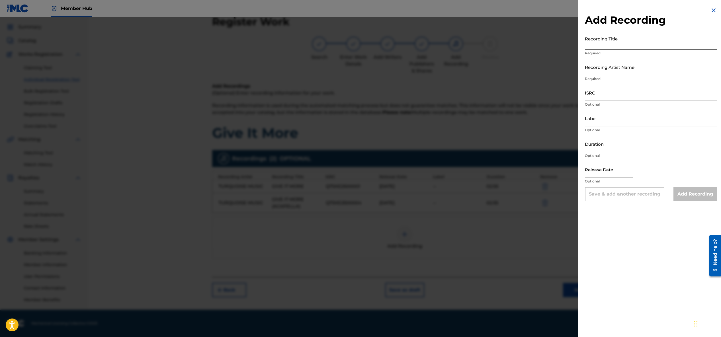
click at [593, 45] on input "Recording Title" at bounding box center [651, 41] width 132 height 16
click at [601, 46] on input "Recording Title" at bounding box center [651, 41] width 132 height 16
type input "GIVE IT MORE"
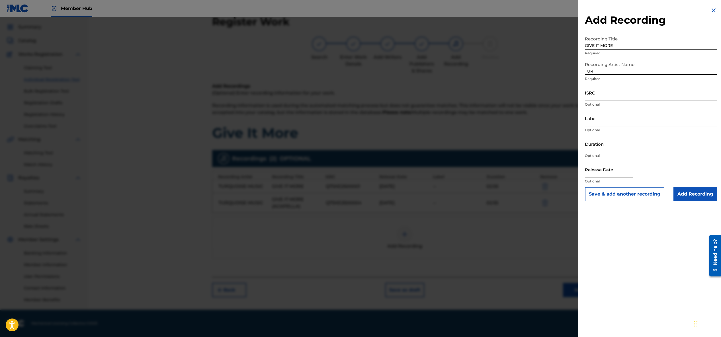
type input "TURQUOISE MUSIC"
click at [602, 99] on input "ISRC" at bounding box center [651, 93] width 132 height 16
type input "QT5XE2500004"
drag, startPoint x: 350, startPoint y: 237, endPoint x: 470, endPoint y: 168, distance: 138.9
click at [350, 237] on div at bounding box center [360, 185] width 721 height 337
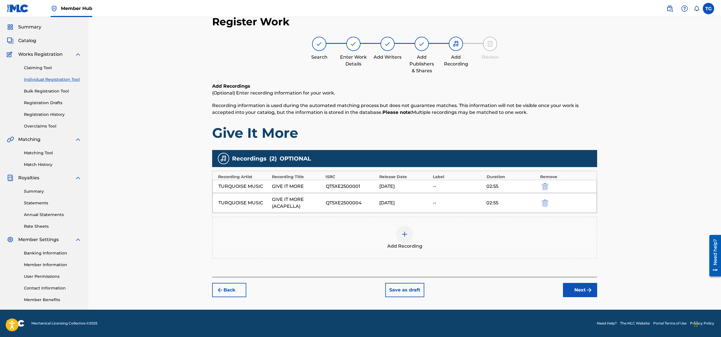
click at [405, 236] on img at bounding box center [404, 234] width 7 height 7
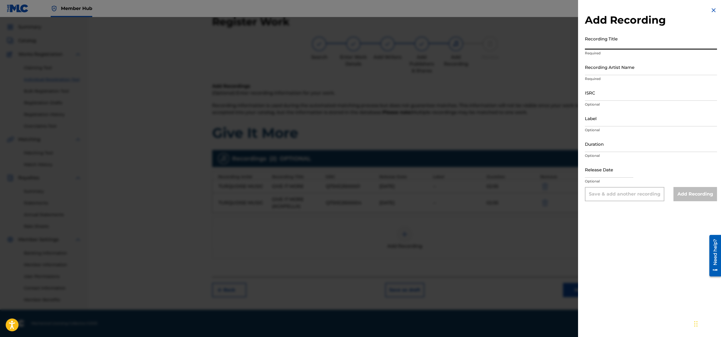
click at [622, 46] on input "Recording Title" at bounding box center [651, 41] width 132 height 16
type input "GIVE IT MORE (SHOW)"
click at [620, 70] on input "Recording Artist Name" at bounding box center [651, 67] width 132 height 16
type input "TURQUOISE MUSIC"
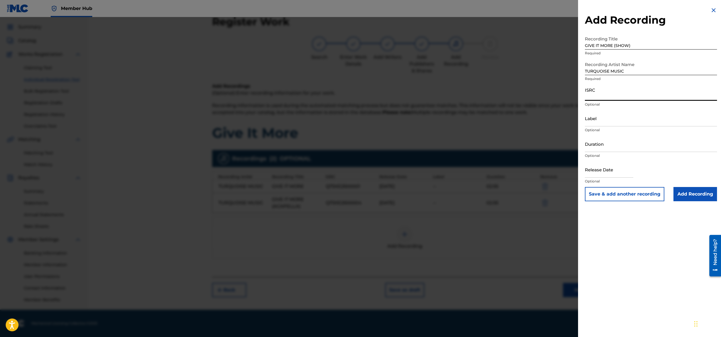
click at [618, 93] on input "ISRC" at bounding box center [651, 93] width 132 height 16
type input "QT5XE2500004"
click at [607, 123] on input "Label" at bounding box center [651, 118] width 132 height 16
click at [597, 142] on input "Duration" at bounding box center [651, 144] width 132 height 16
type input "02:55"
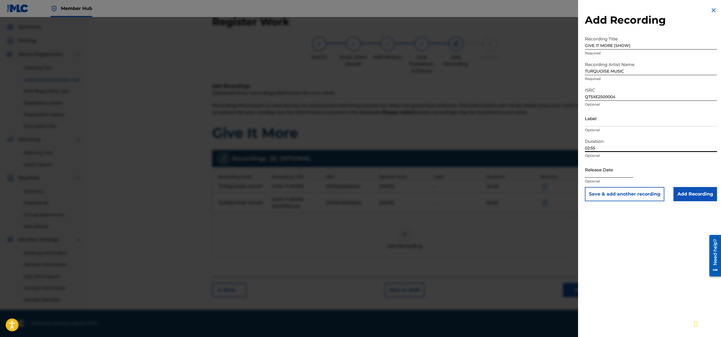
click at [608, 172] on input "text" at bounding box center [609, 170] width 48 height 16
select select "8"
select select "2025"
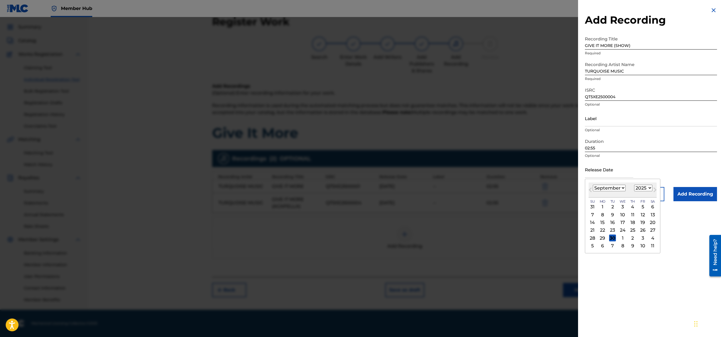
type input "[DATE]"
select select "7"
click at [622, 96] on input "QT5XE2500004" at bounding box center [651, 93] width 132 height 16
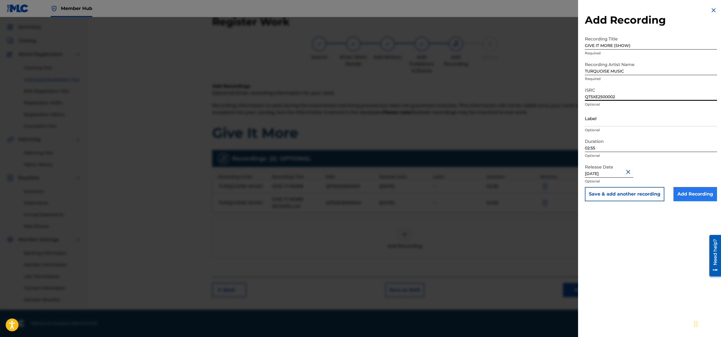
type input "QT5XE2500002"
click at [694, 193] on input "Add Recording" at bounding box center [696, 194] width 44 height 14
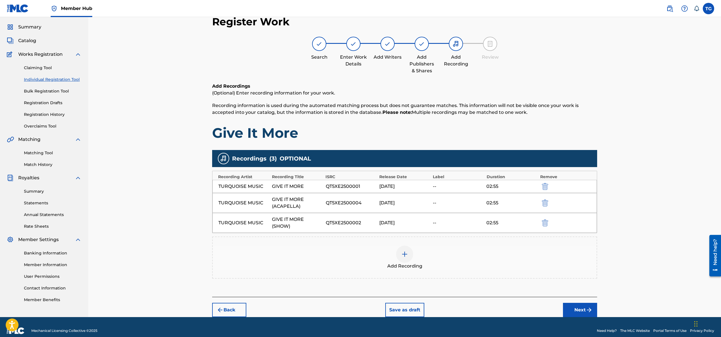
click at [406, 258] on div at bounding box center [404, 254] width 17 height 17
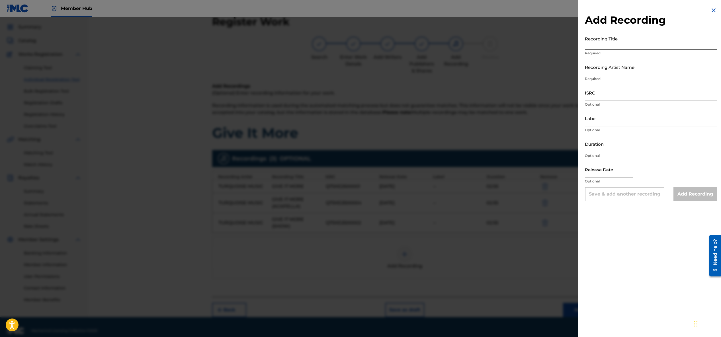
click at [606, 45] on input "Recording Title" at bounding box center [651, 41] width 132 height 16
type input "GIVE IT MORE (INSTRUMENTAL)"
click at [635, 69] on input "Recording Artist Name" at bounding box center [651, 67] width 132 height 16
type input "TURQUOISE MUSIC"
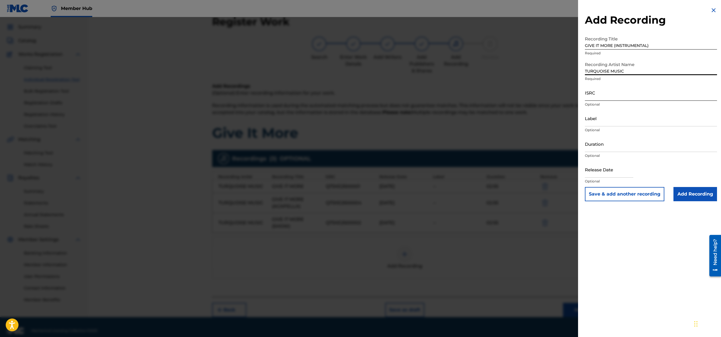
click at [622, 94] on input "ISRC" at bounding box center [651, 93] width 132 height 16
click at [621, 93] on input "QT5XE2500001" at bounding box center [651, 93] width 132 height 16
click at [620, 97] on input "QT5XE2500001" at bounding box center [651, 93] width 132 height 16
type input "QT5XE2500003"
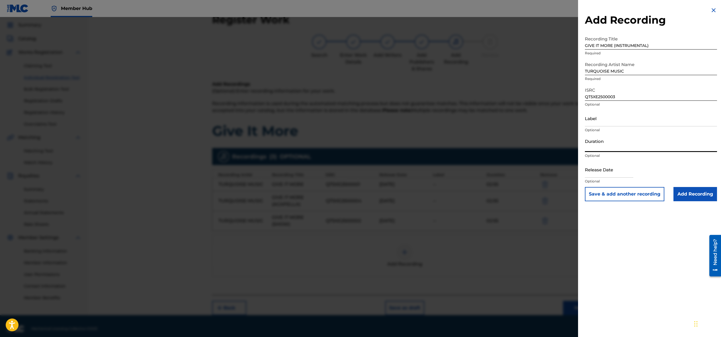
click at [604, 151] on input "Duration" at bounding box center [651, 144] width 132 height 16
click at [608, 147] on input "Duration" at bounding box center [651, 144] width 132 height 16
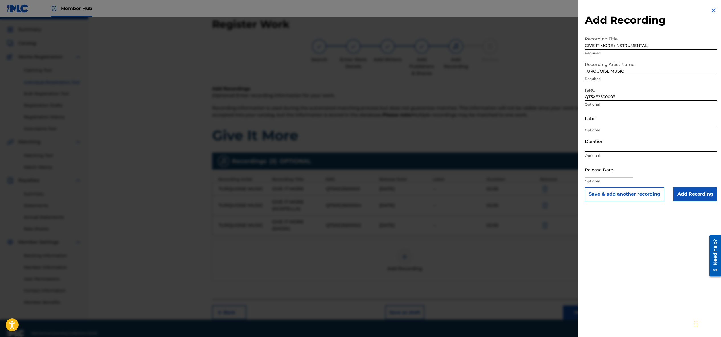
scroll to position [14, 0]
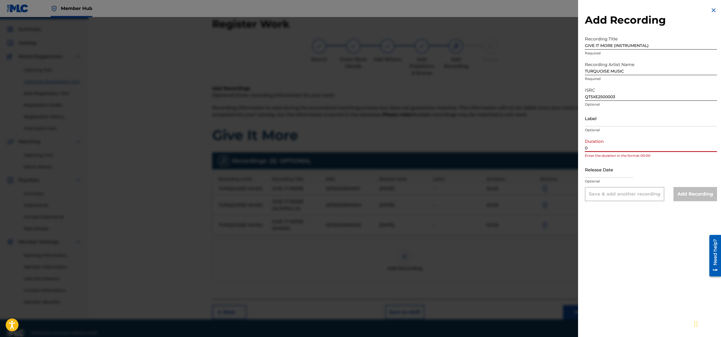
type input "02:55"
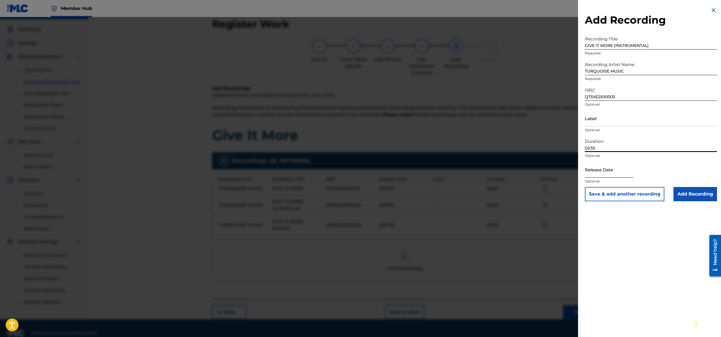
click at [614, 173] on input "text" at bounding box center [609, 170] width 48 height 16
select select "8"
select select "2025"
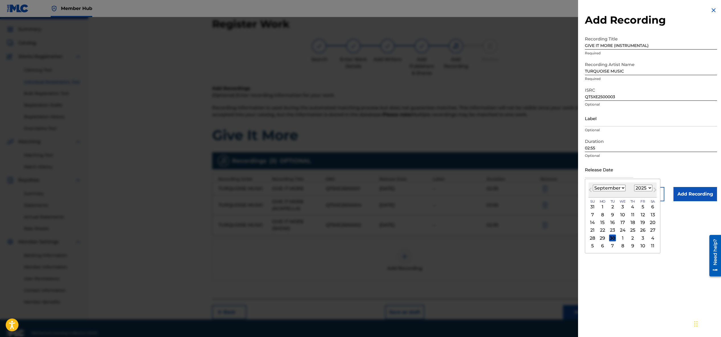
type input "[DATE]"
select select "7"
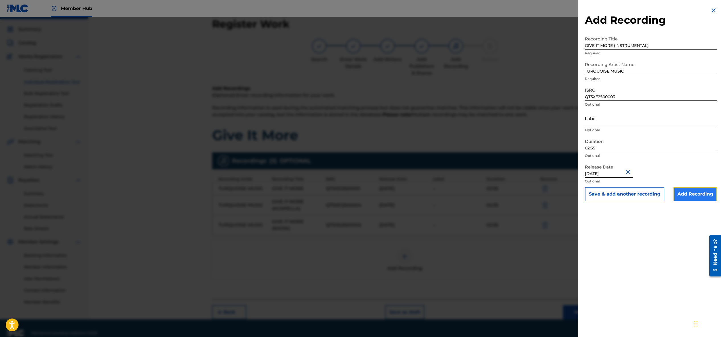
click at [684, 193] on input "Add Recording" at bounding box center [696, 194] width 44 height 14
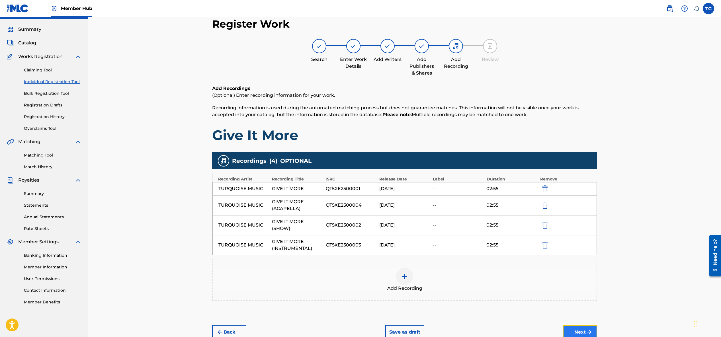
click at [579, 330] on button "Next" at bounding box center [580, 332] width 34 height 14
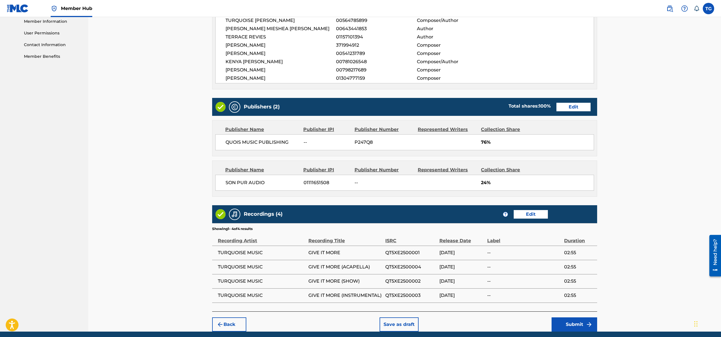
scroll to position [280, 0]
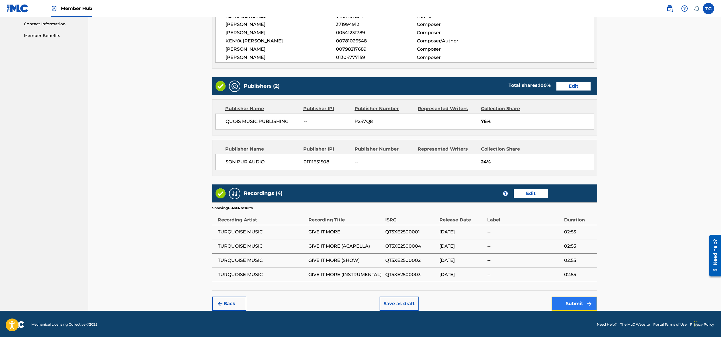
click at [577, 303] on button "Submit" at bounding box center [575, 304] width 46 height 14
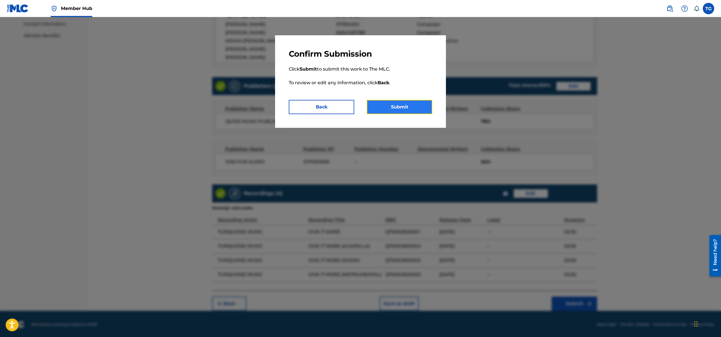
click at [394, 103] on button "Submit" at bounding box center [400, 107] width 66 height 14
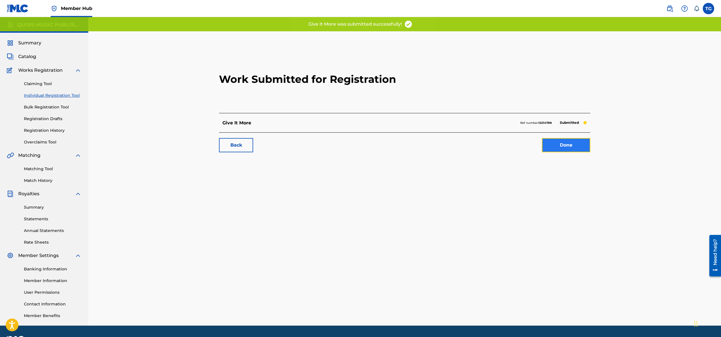
click at [574, 146] on link "Done" at bounding box center [566, 145] width 48 height 14
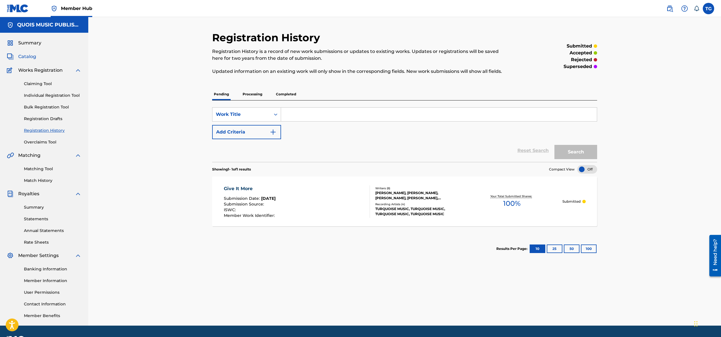
click at [27, 56] on span "Catalog" at bounding box center [27, 56] width 18 height 7
